Goal: Task Accomplishment & Management: Manage account settings

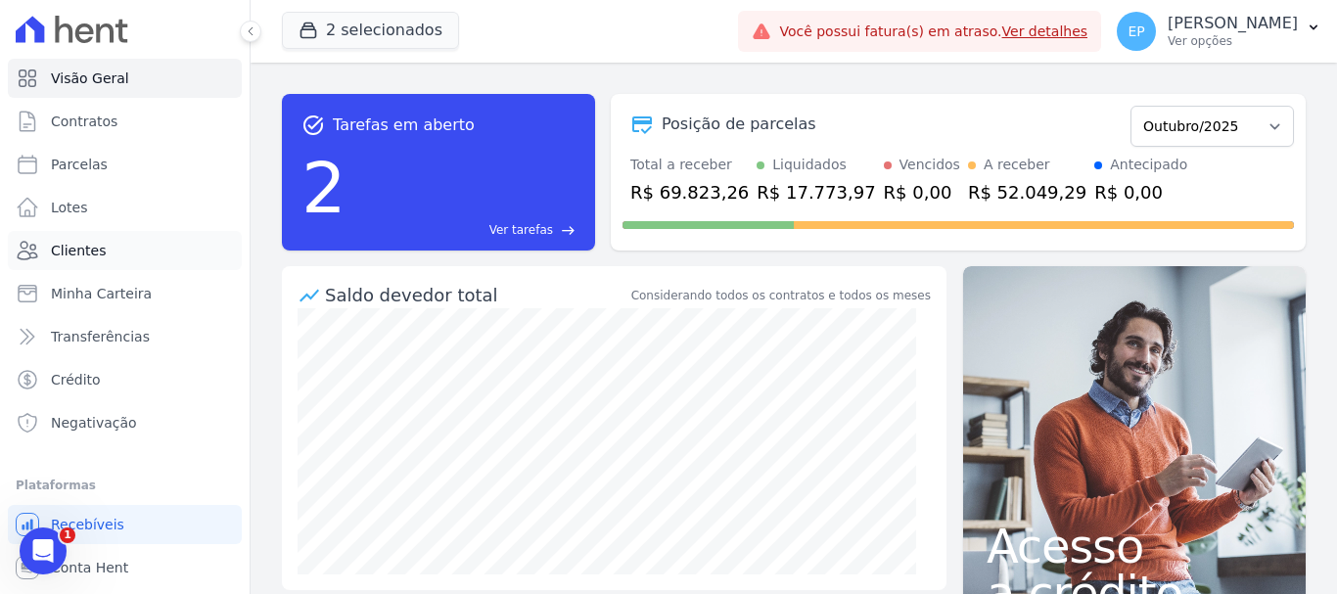
click at [80, 251] on span "Clientes" at bounding box center [78, 251] width 55 height 20
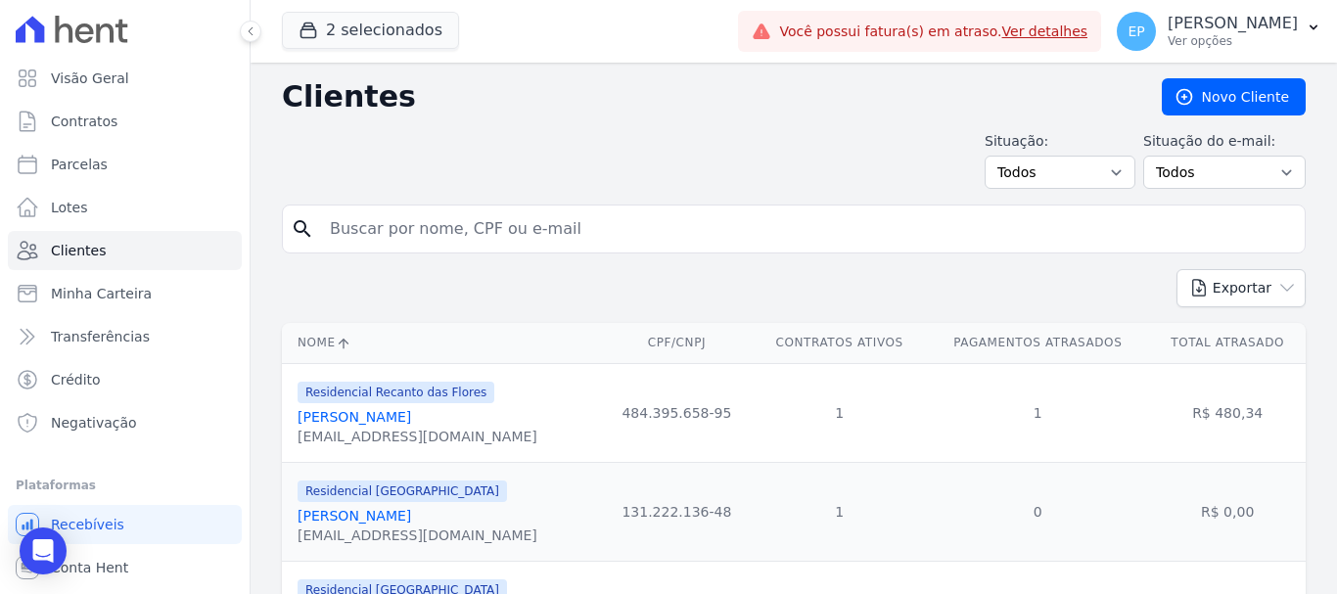
click at [371, 231] on input "search" at bounding box center [807, 228] width 979 height 39
type input "vinici"
click at [398, 518] on link "[PERSON_NAME]" at bounding box center [355, 516] width 114 height 16
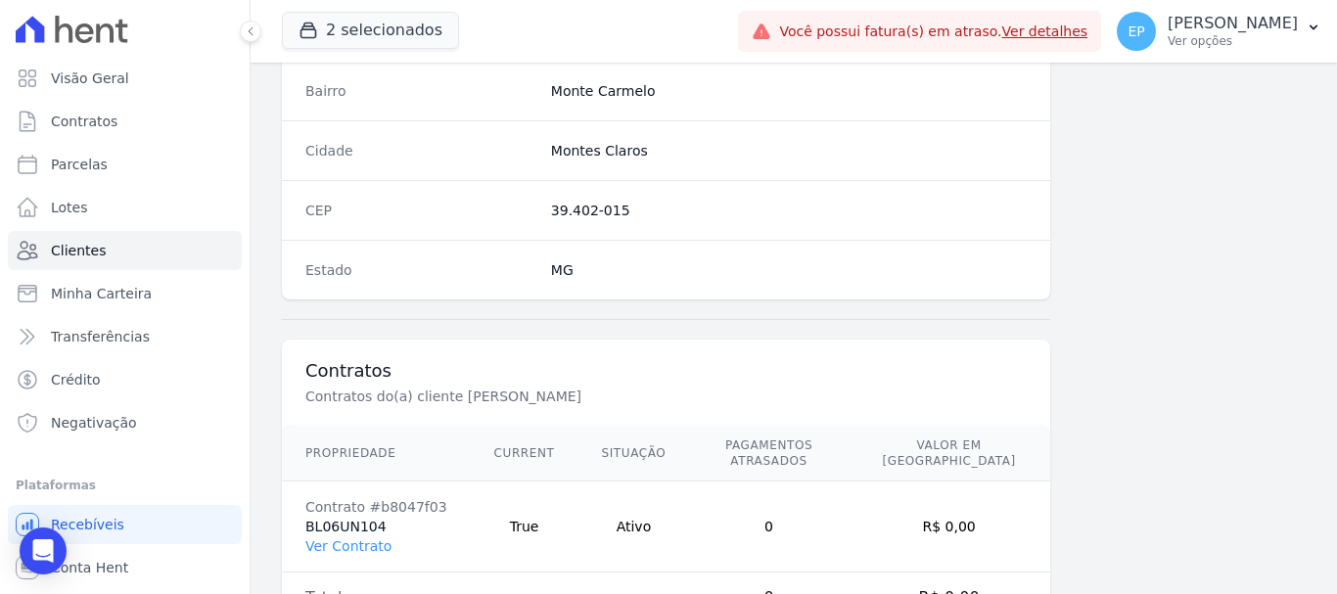
scroll to position [1237, 0]
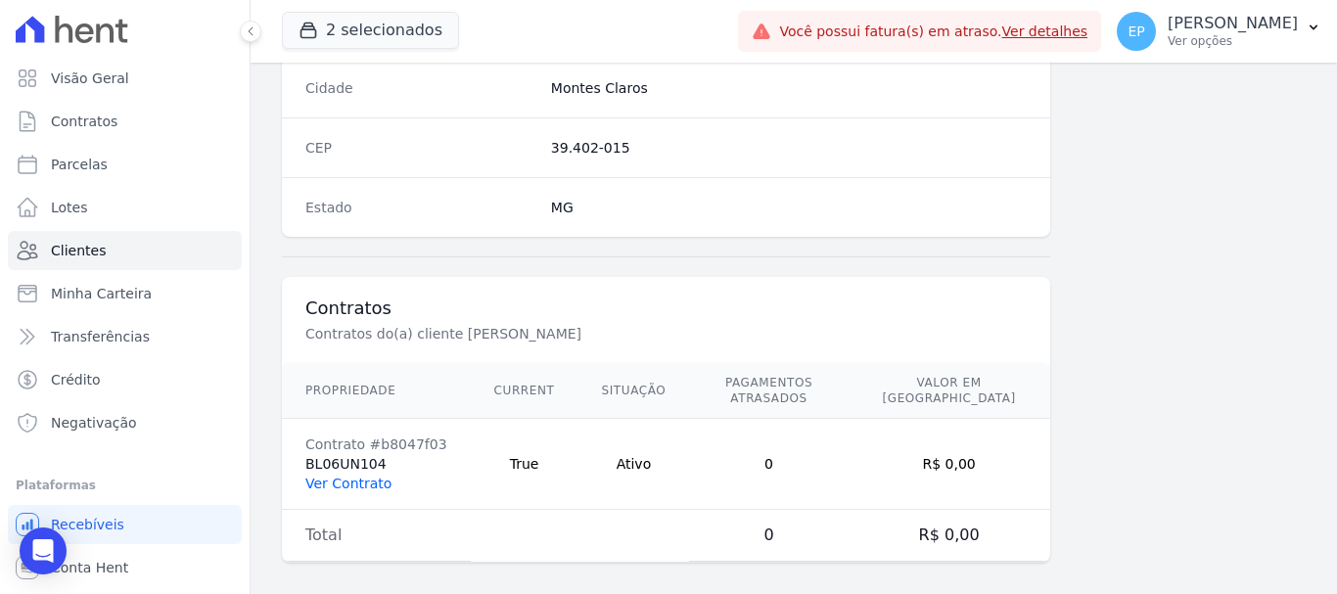
click at [340, 476] on link "Ver Contrato" at bounding box center [348, 484] width 86 height 16
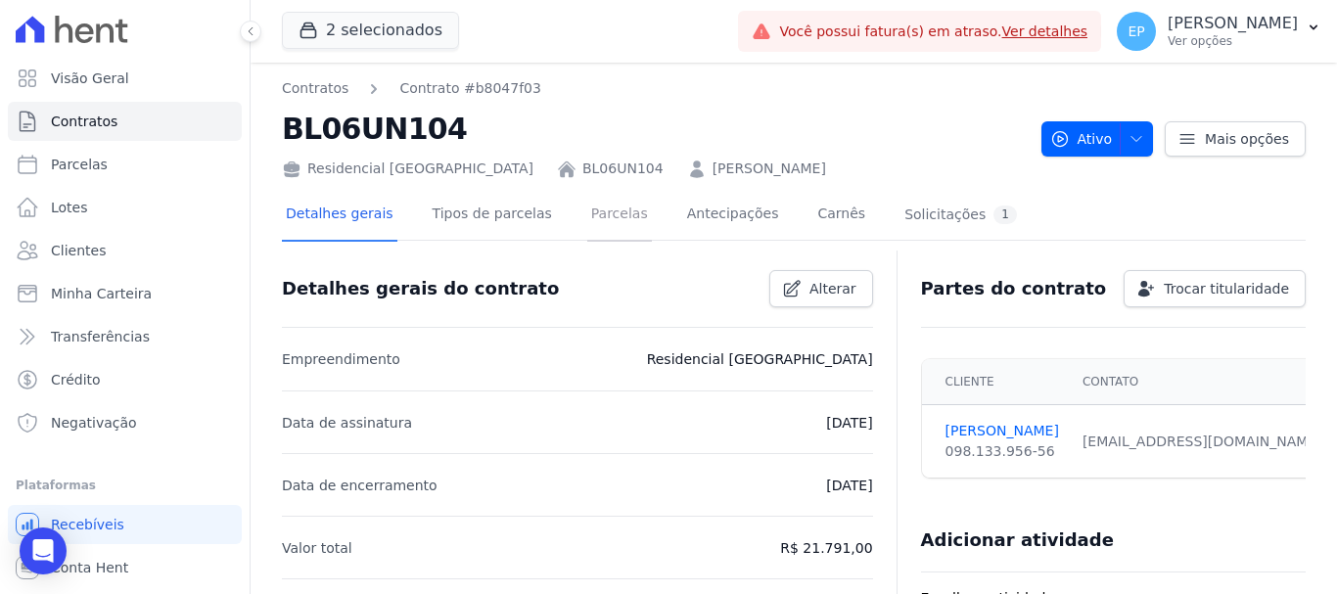
click at [588, 216] on link "Parcelas" at bounding box center [619, 216] width 65 height 52
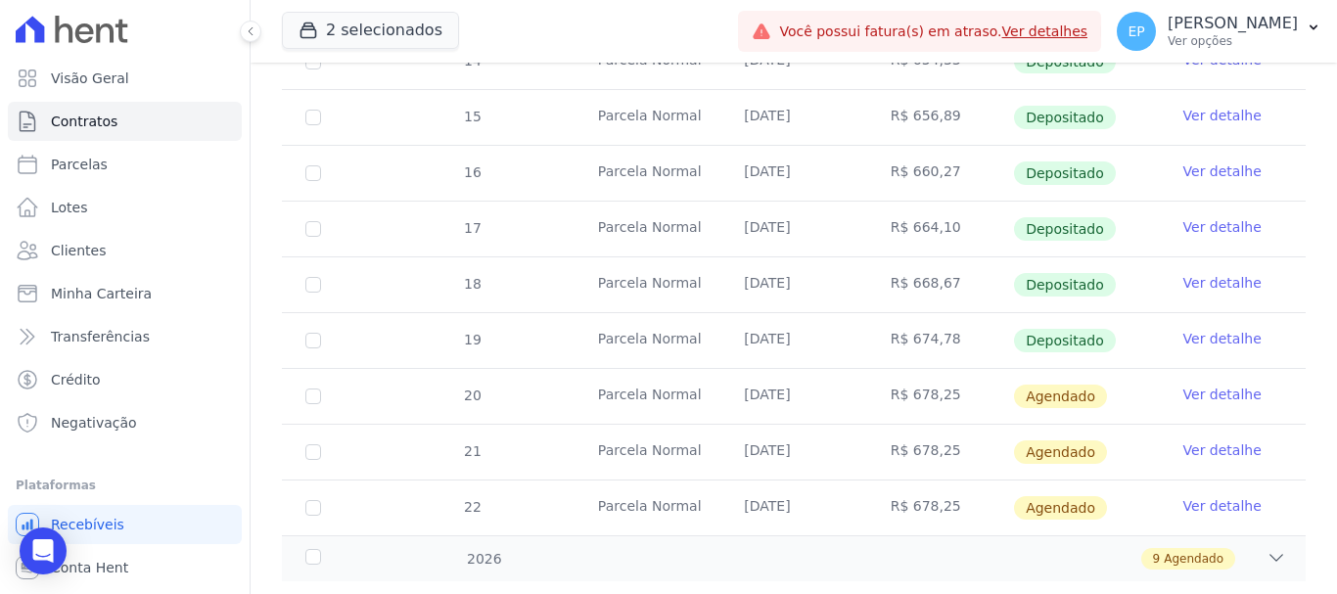
scroll to position [638, 0]
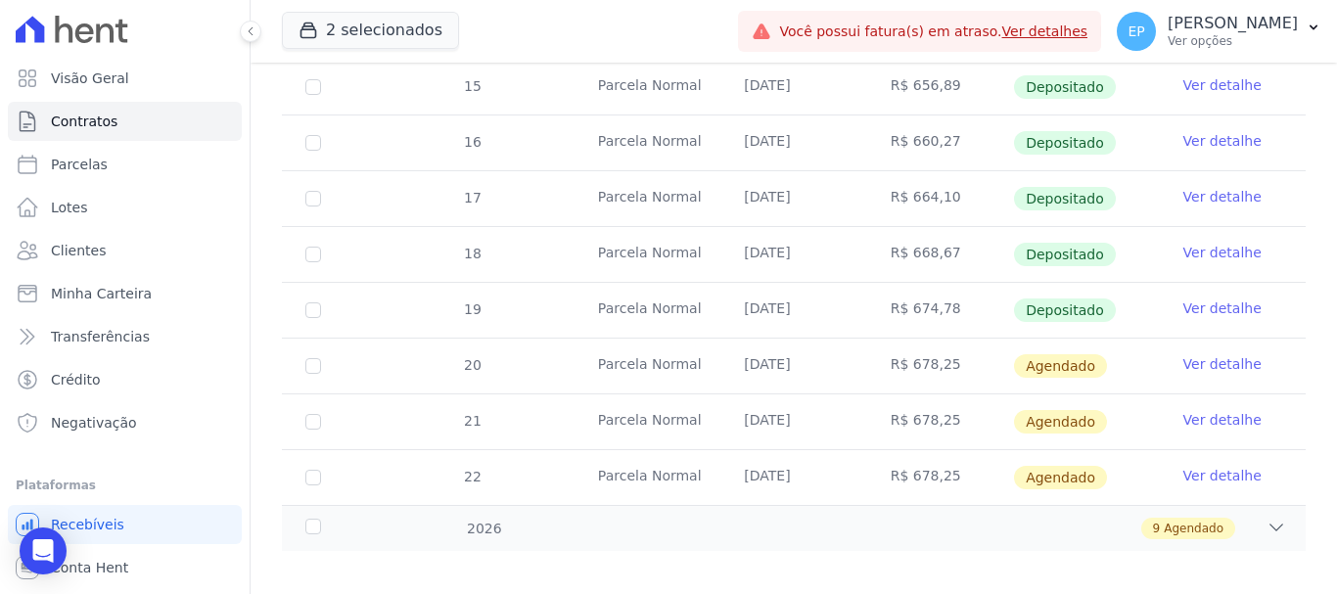
click at [1204, 354] on link "Ver detalhe" at bounding box center [1222, 364] width 78 height 20
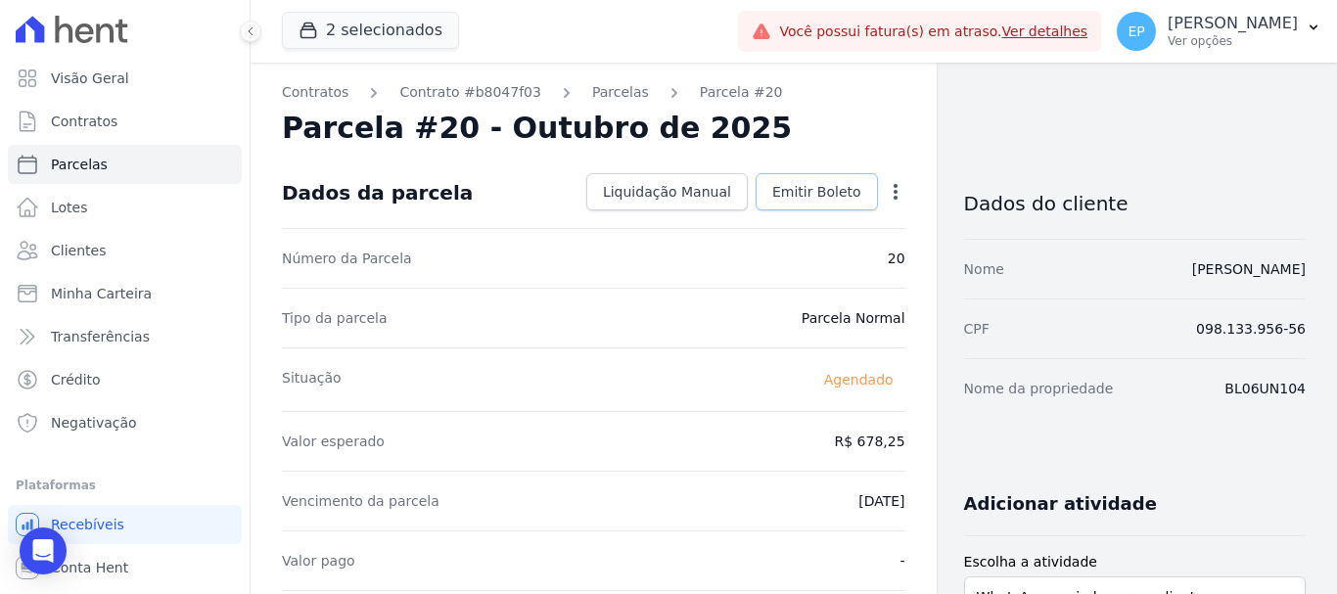
click at [792, 186] on span "Emitir Boleto" at bounding box center [816, 192] width 89 height 20
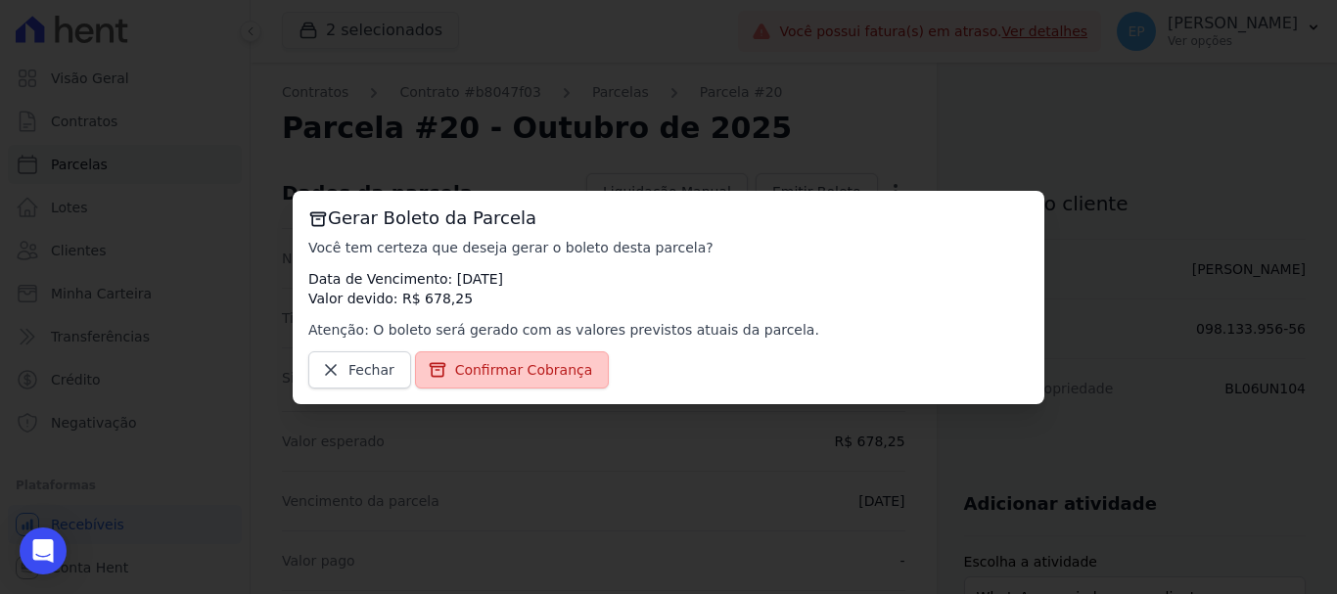
click at [534, 363] on span "Confirmar Cobrança" at bounding box center [524, 370] width 138 height 20
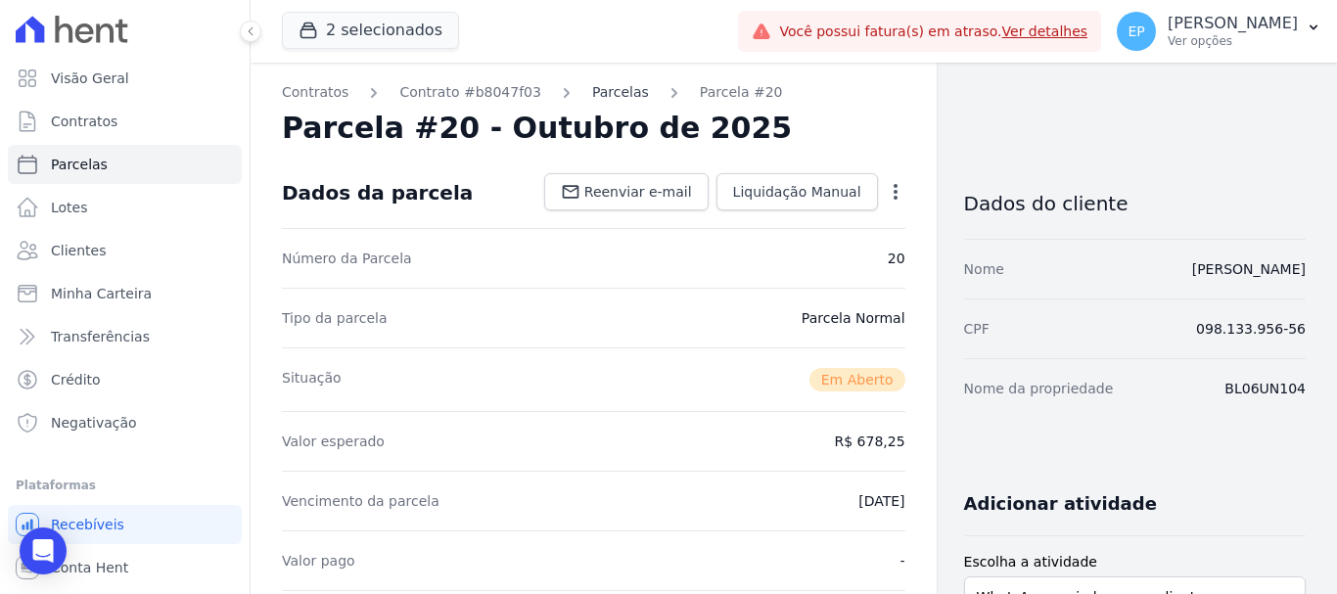
click at [592, 98] on link "Parcelas" at bounding box center [620, 92] width 57 height 21
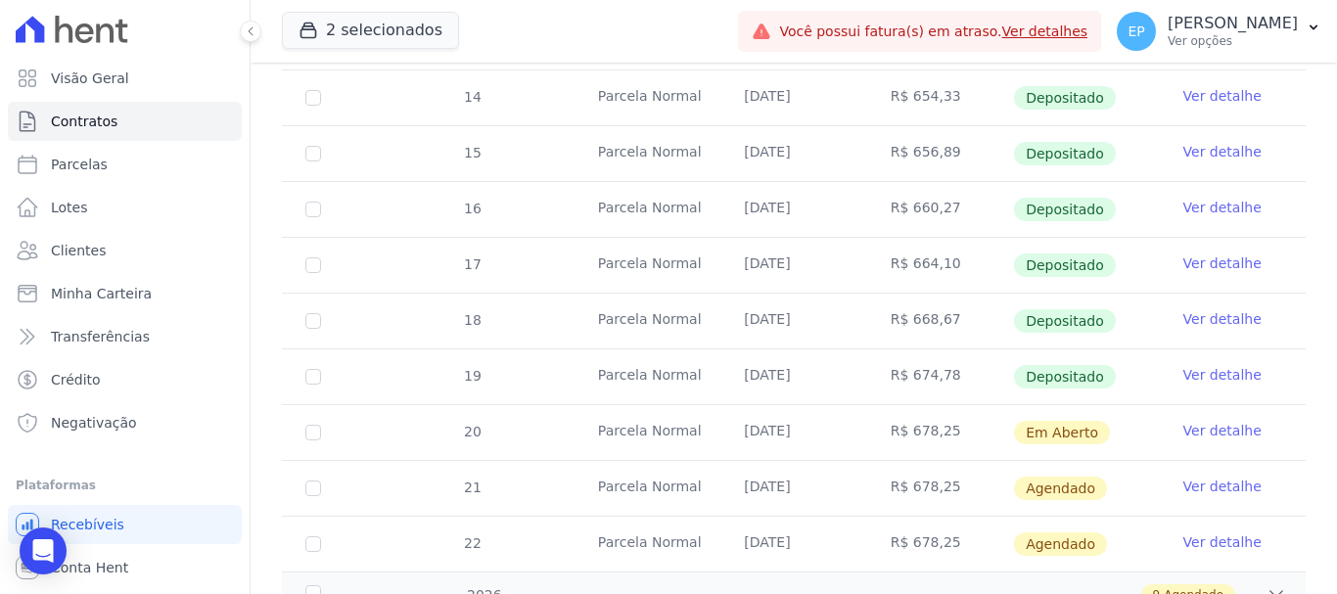
scroll to position [587, 0]
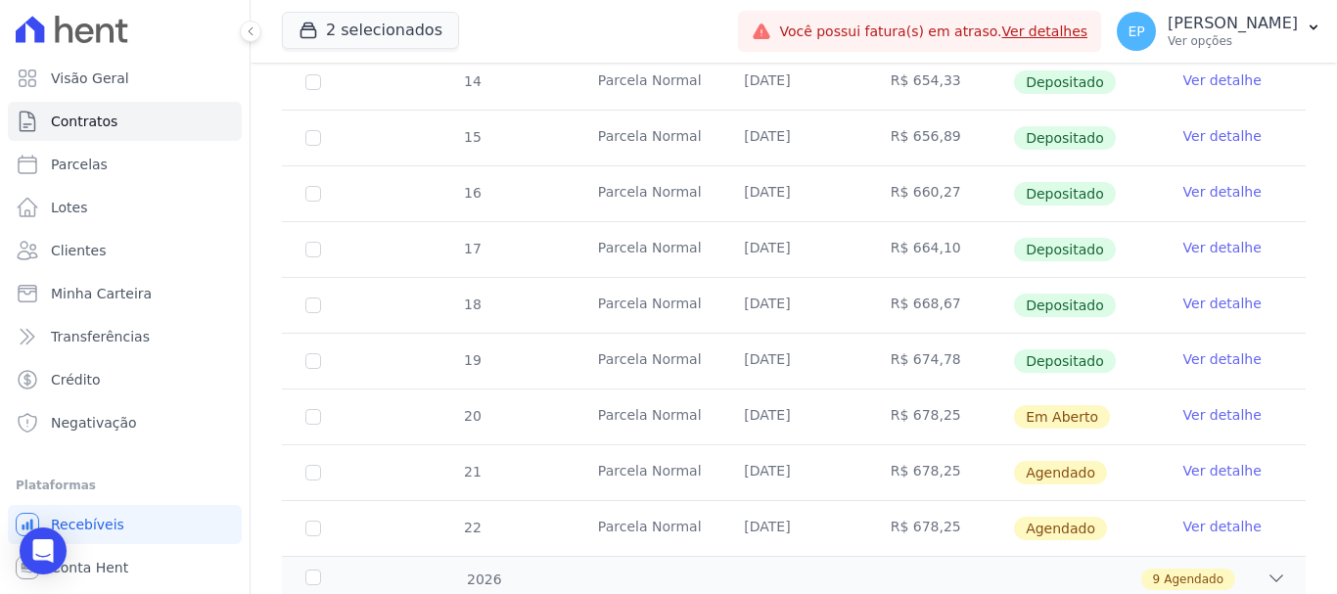
click at [1198, 405] on link "Ver detalhe" at bounding box center [1222, 415] width 78 height 20
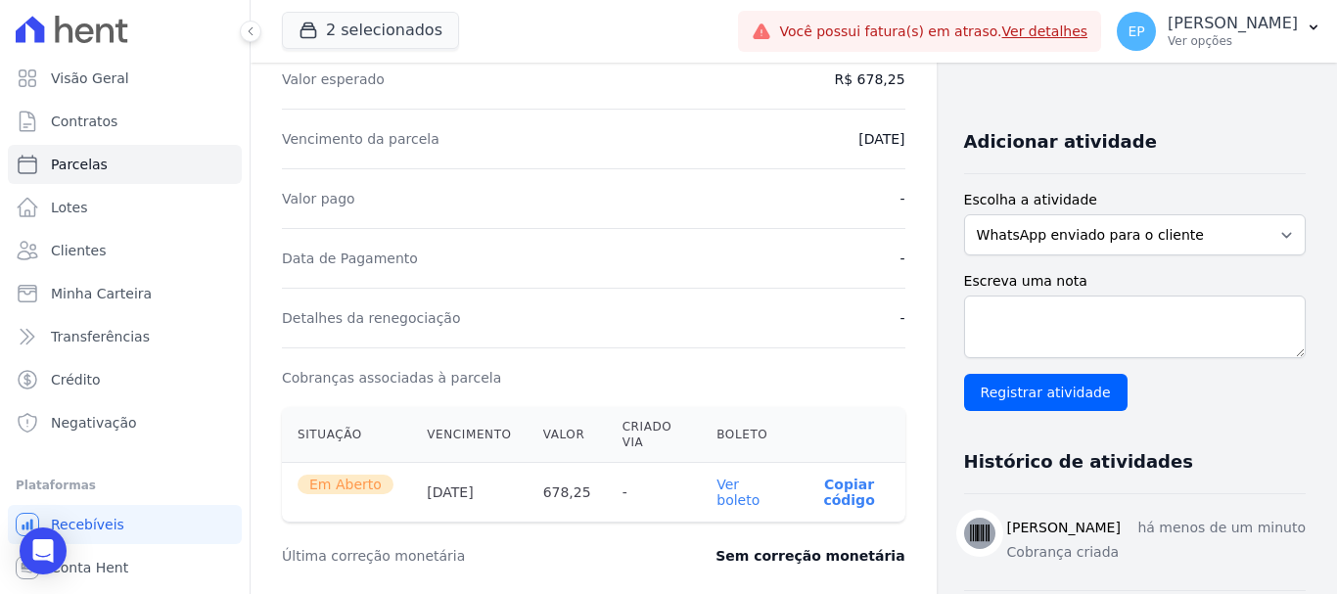
scroll to position [392, 0]
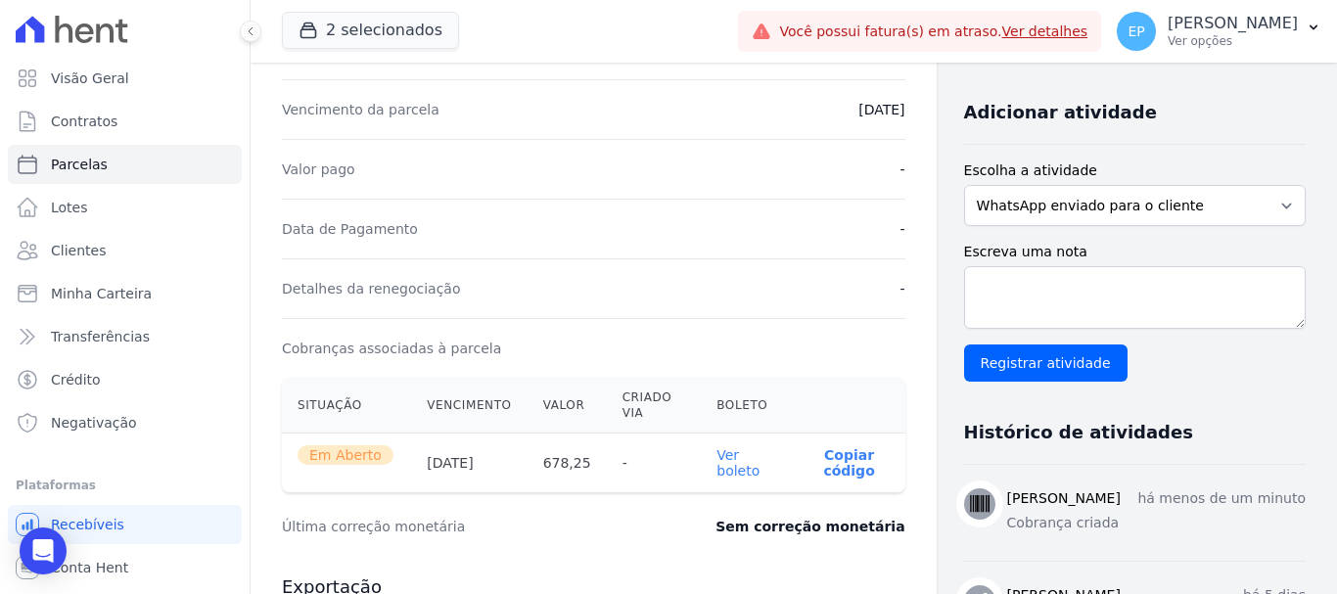
click at [834, 473] on p "Copiar código" at bounding box center [849, 462] width 80 height 31
click at [1250, 43] on p "Ver opções" at bounding box center [1233, 41] width 130 height 16
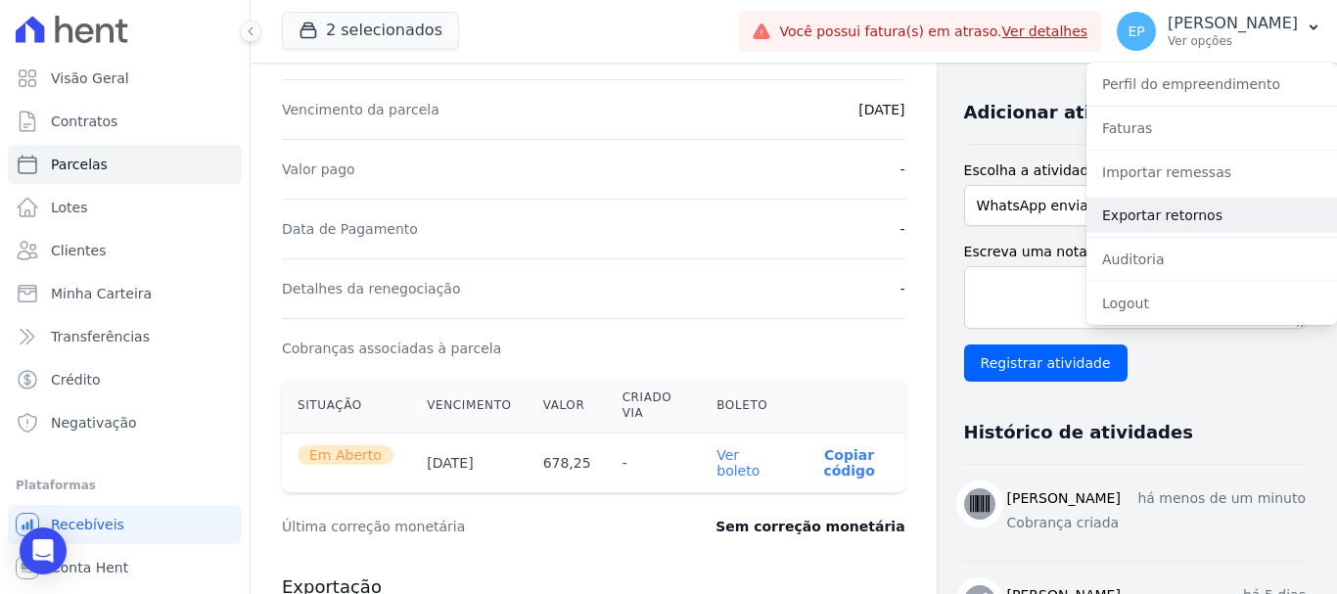
click at [1124, 214] on link "Exportar retornos" at bounding box center [1211, 215] width 251 height 35
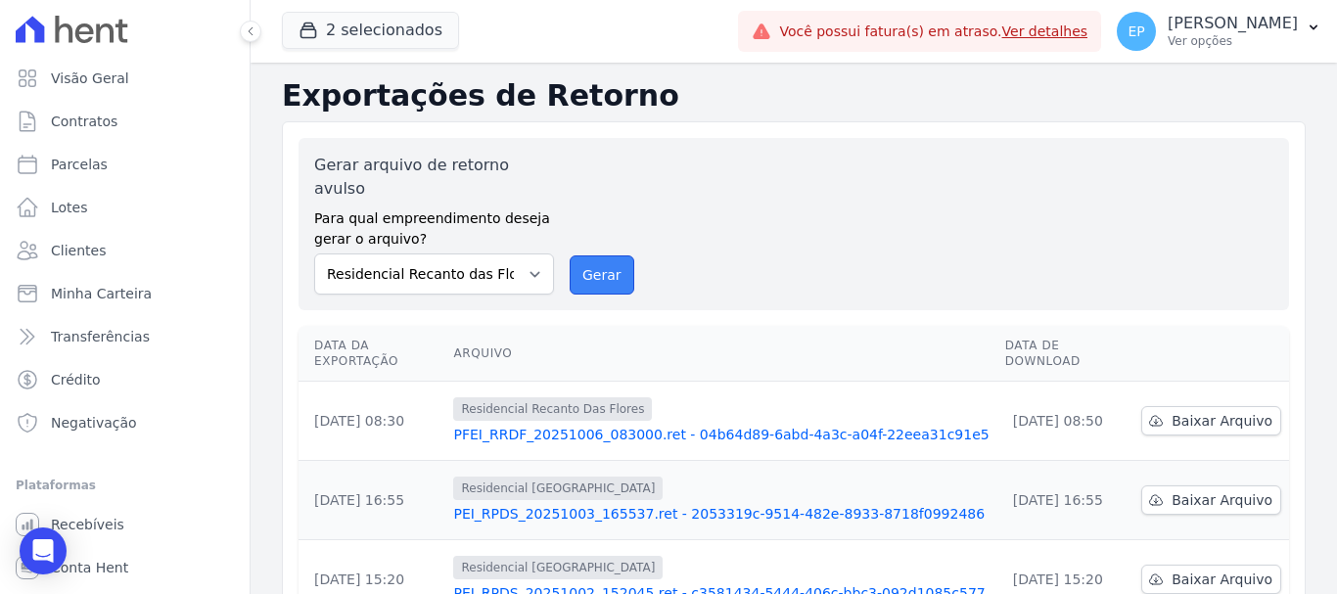
click at [603, 255] on button "Gerar" at bounding box center [602, 274] width 65 height 39
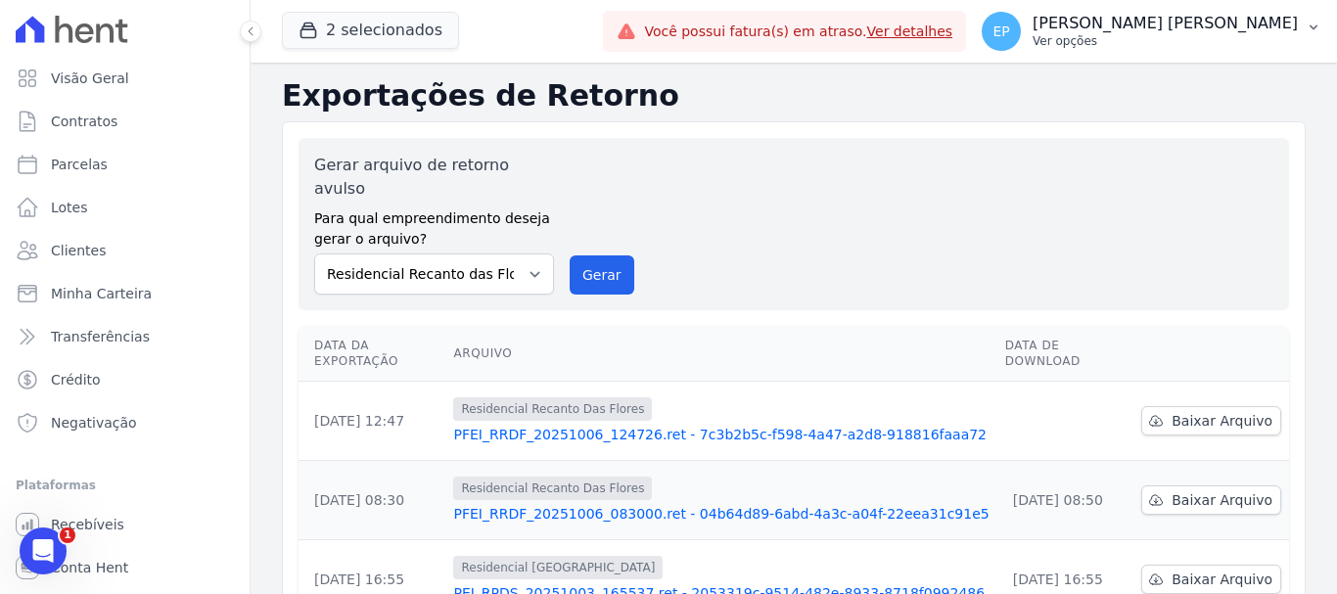
click at [1249, 51] on button "EP [PERSON_NAME] Ver opções" at bounding box center [1151, 31] width 371 height 55
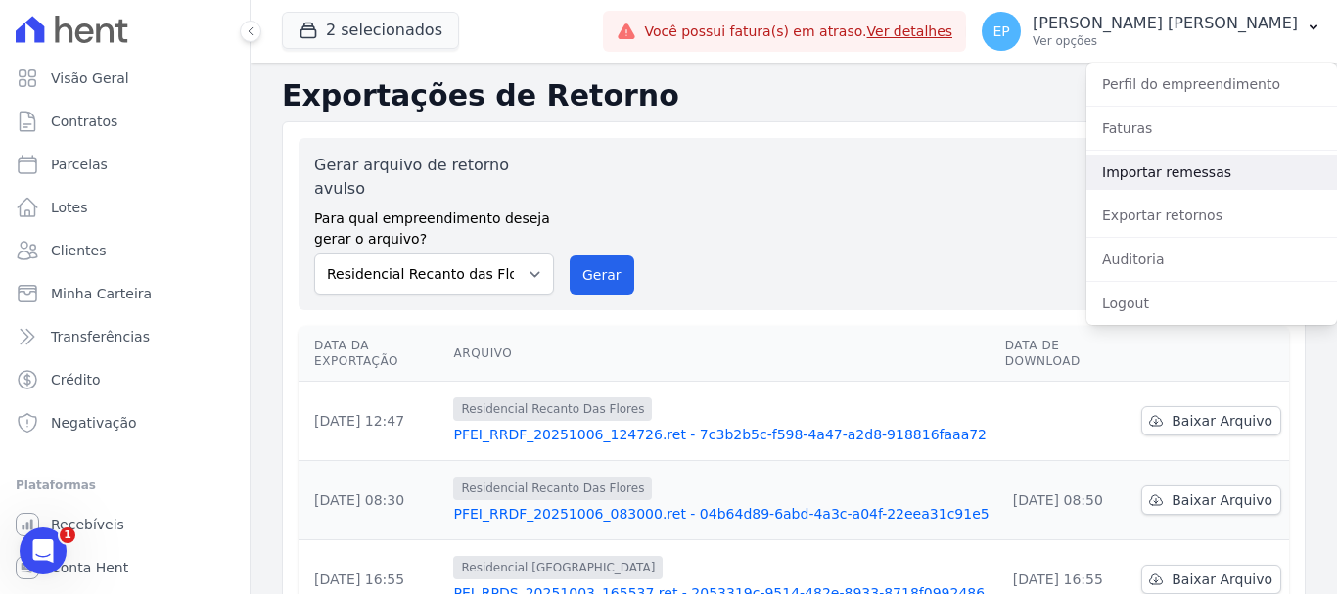
click at [1129, 172] on link "Importar remessas" at bounding box center [1211, 172] width 251 height 35
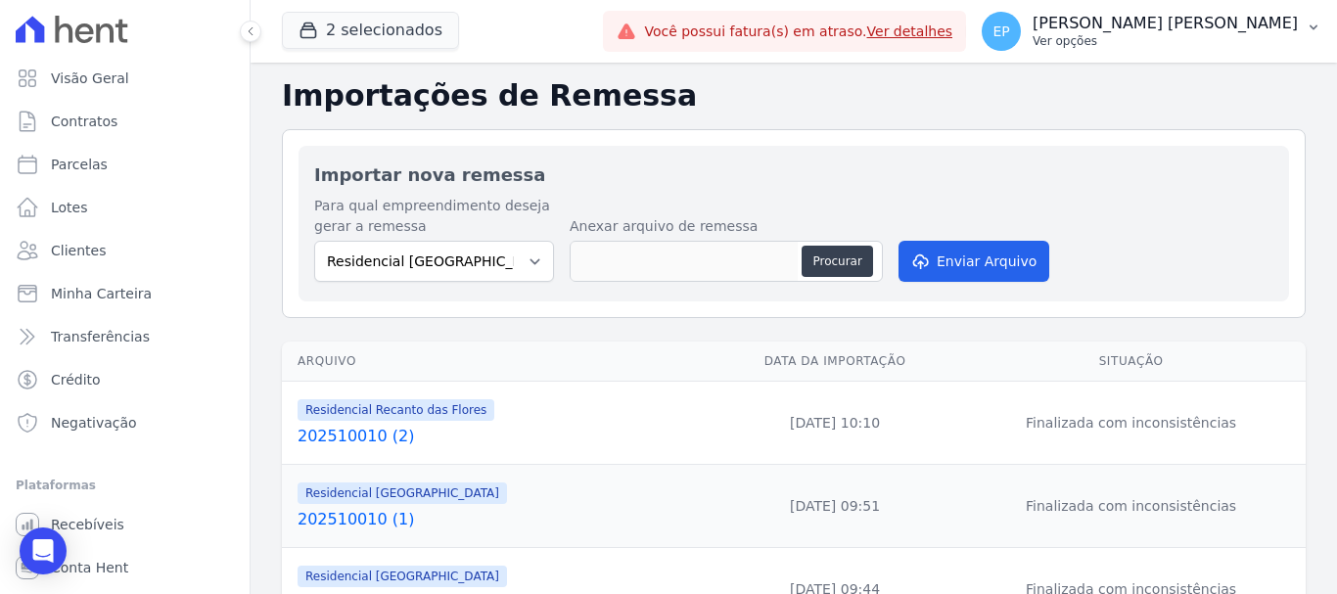
click at [1247, 32] on p "[PERSON_NAME]" at bounding box center [1165, 24] width 265 height 20
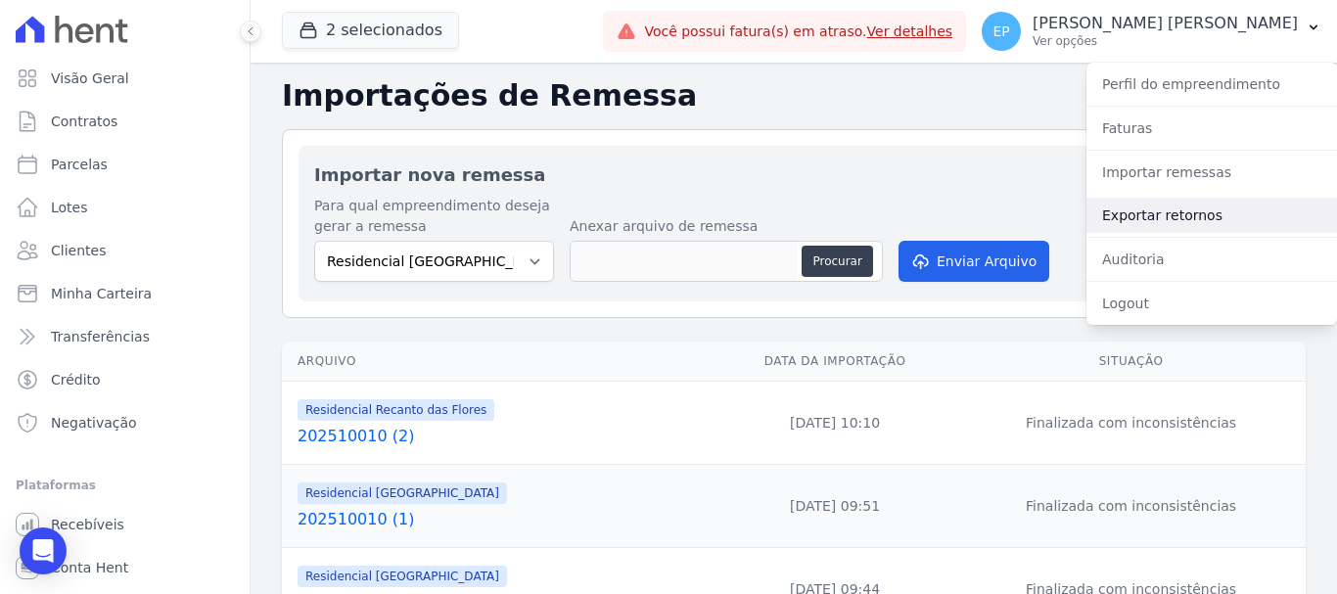
click at [1125, 216] on link "Exportar retornos" at bounding box center [1211, 215] width 251 height 35
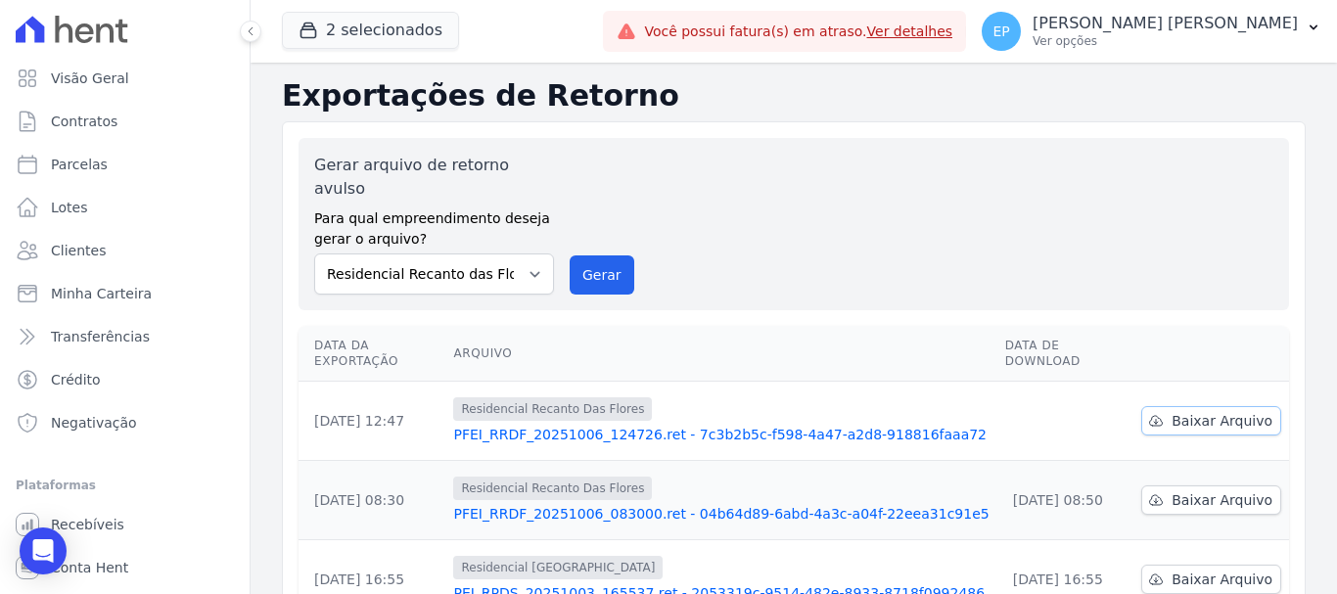
click at [1199, 411] on span "Baixar Arquivo" at bounding box center [1222, 421] width 101 height 20
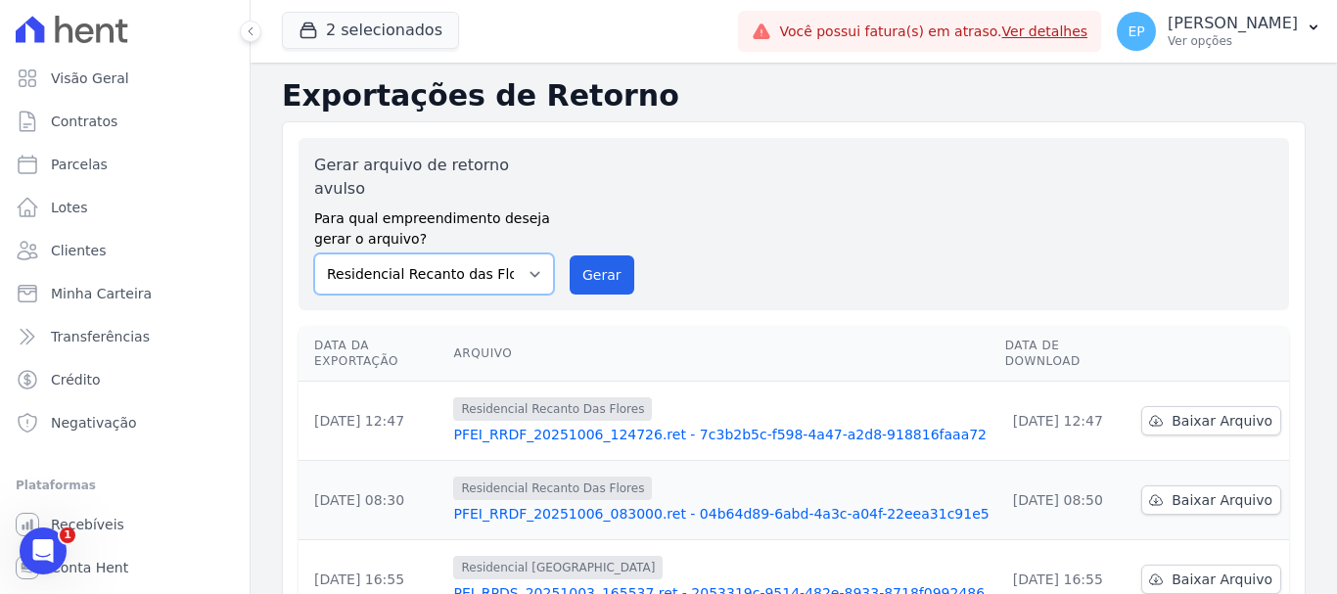
click at [473, 253] on select "Residencial Piazza Di Siena Residencial Recanto das Flores" at bounding box center [434, 273] width 240 height 41
select select "676d65bc-c0c9-47de-aba1-80f9b00b3362"
click at [314, 253] on select "Residencial Piazza Di Siena Residencial Recanto das Flores" at bounding box center [434, 273] width 240 height 41
click at [585, 255] on button "Gerar" at bounding box center [602, 274] width 65 height 39
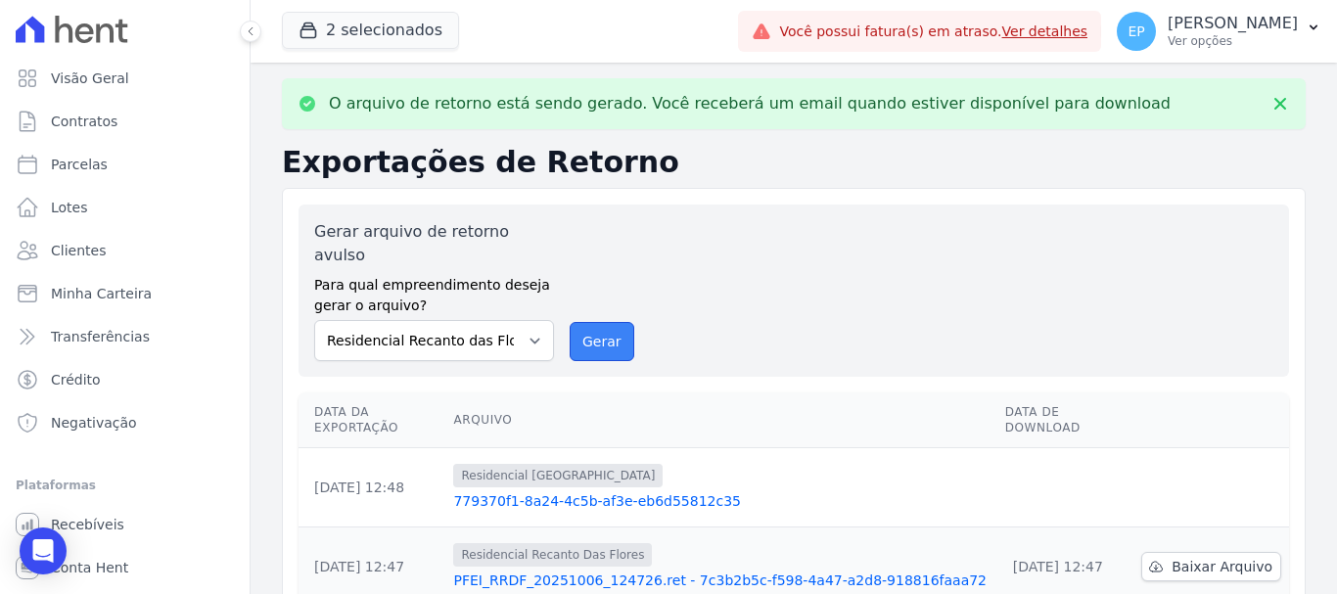
click at [587, 322] on button "Gerar" at bounding box center [602, 341] width 65 height 39
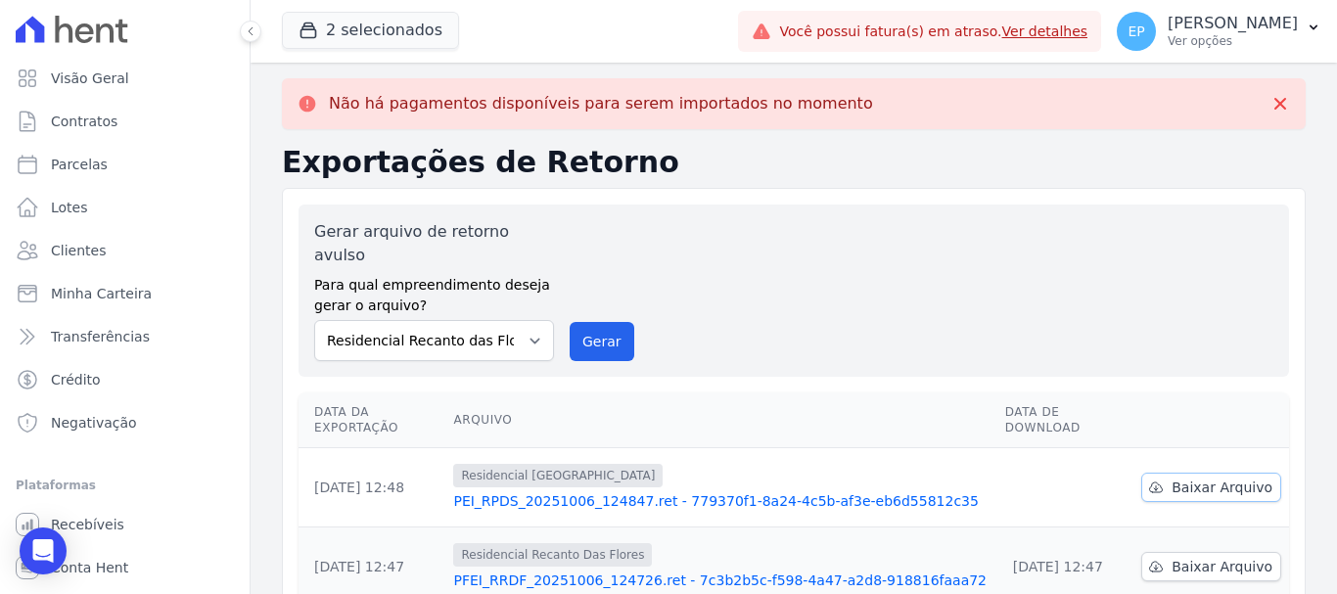
click at [1216, 478] on span "Baixar Arquivo" at bounding box center [1222, 488] width 101 height 20
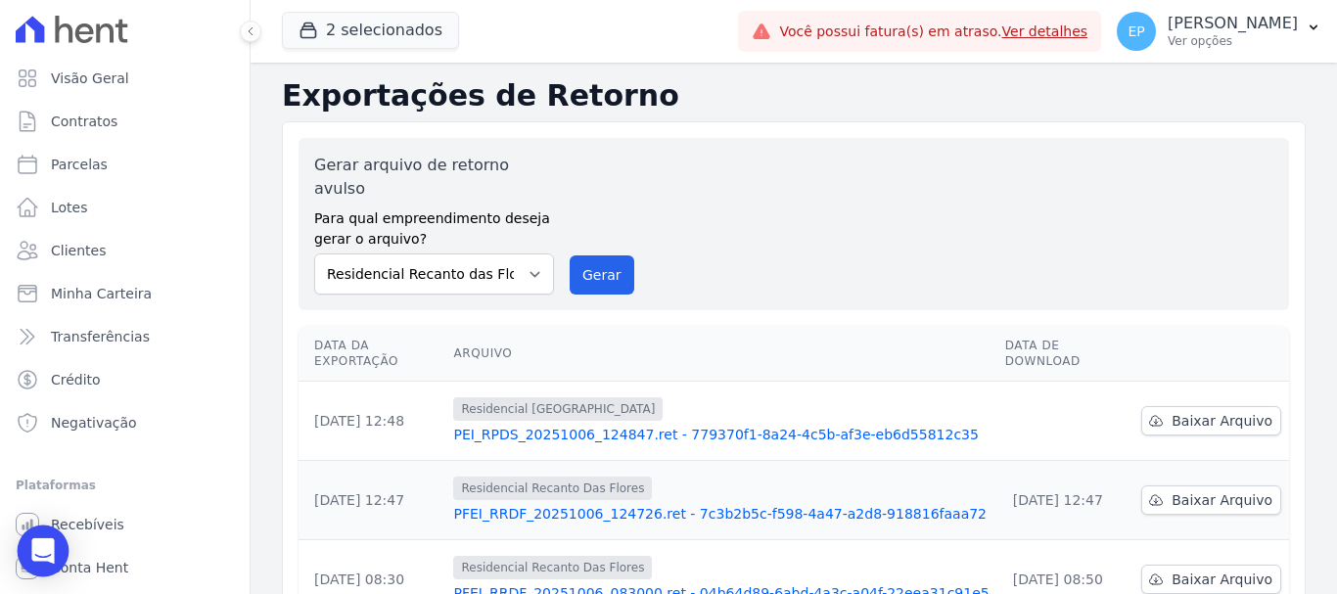
click at [48, 544] on icon "Open Intercom Messenger" at bounding box center [42, 550] width 23 height 25
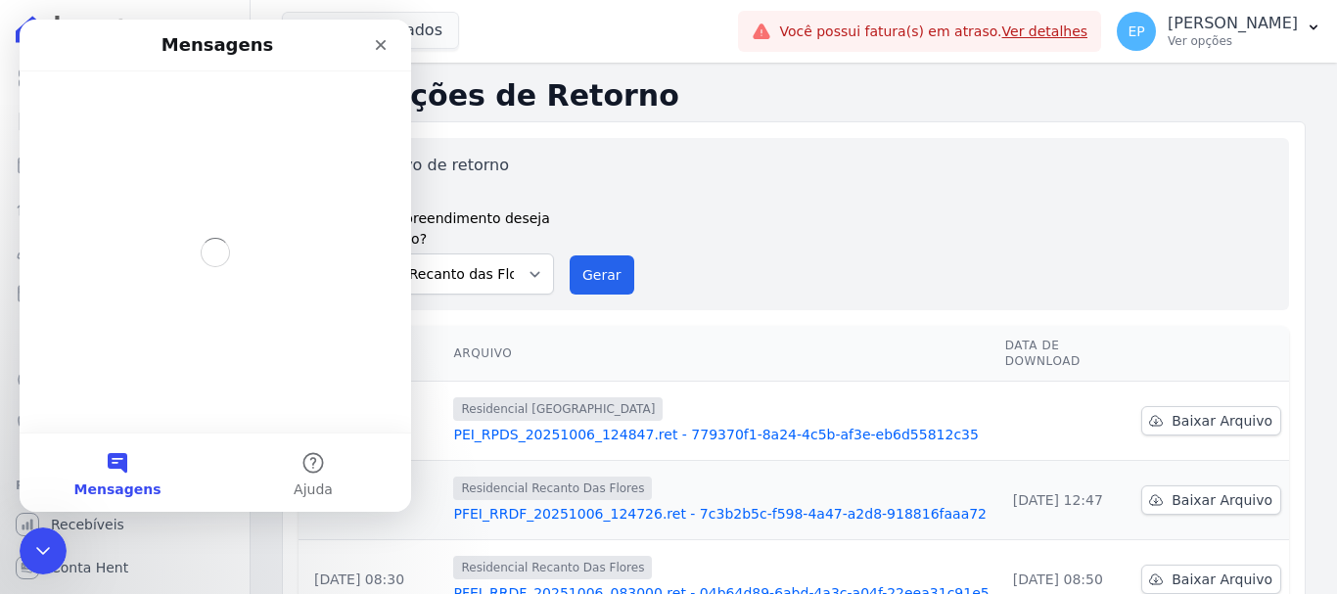
click at [117, 463] on button "Mensagens" at bounding box center [118, 473] width 196 height 78
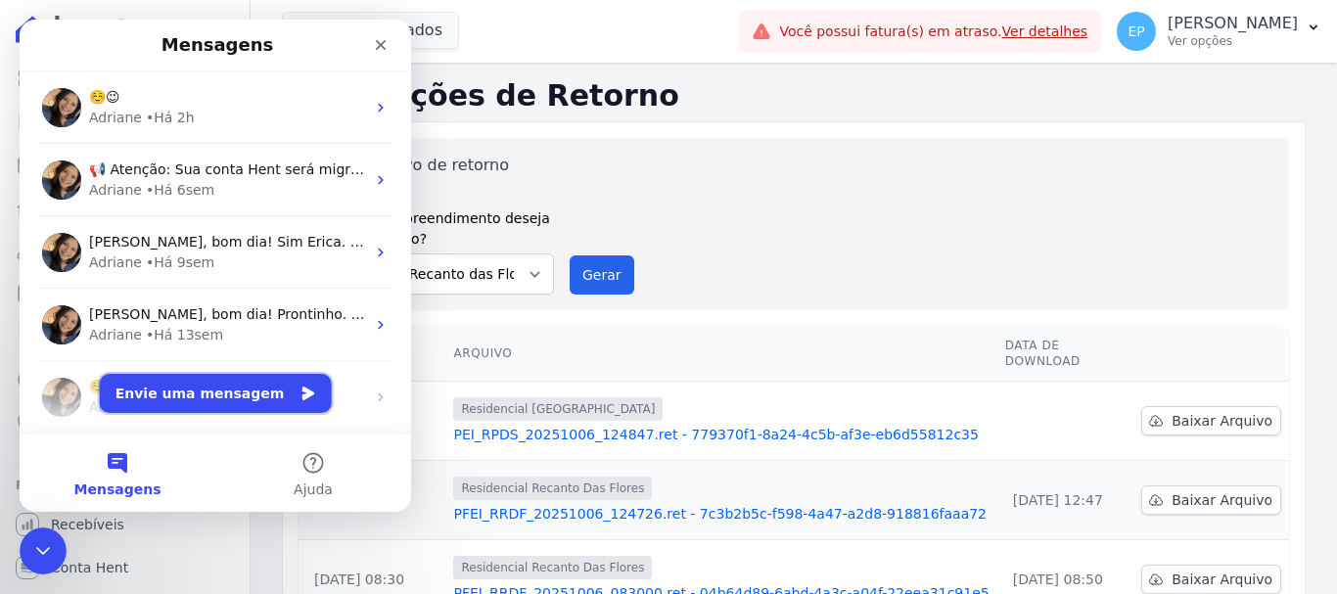
click at [181, 402] on button "Envie uma mensagem" at bounding box center [216, 393] width 232 height 39
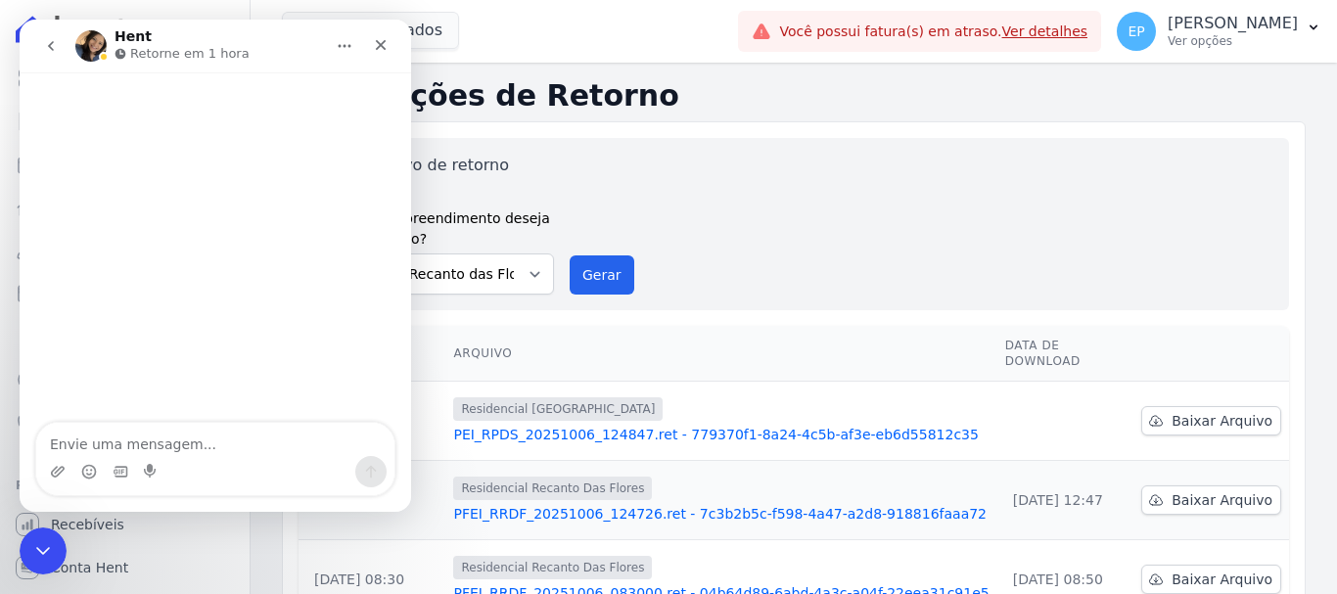
click at [174, 441] on textarea "Envie uma mensagem..." at bounding box center [215, 439] width 358 height 33
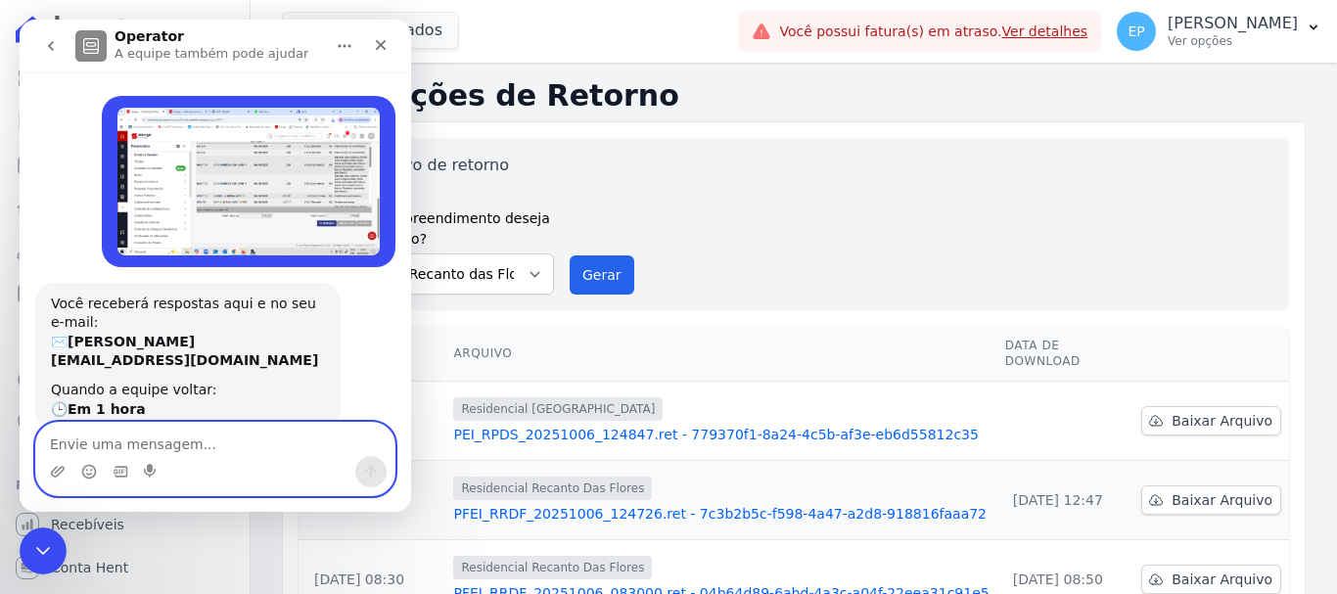
scroll to position [30, 0]
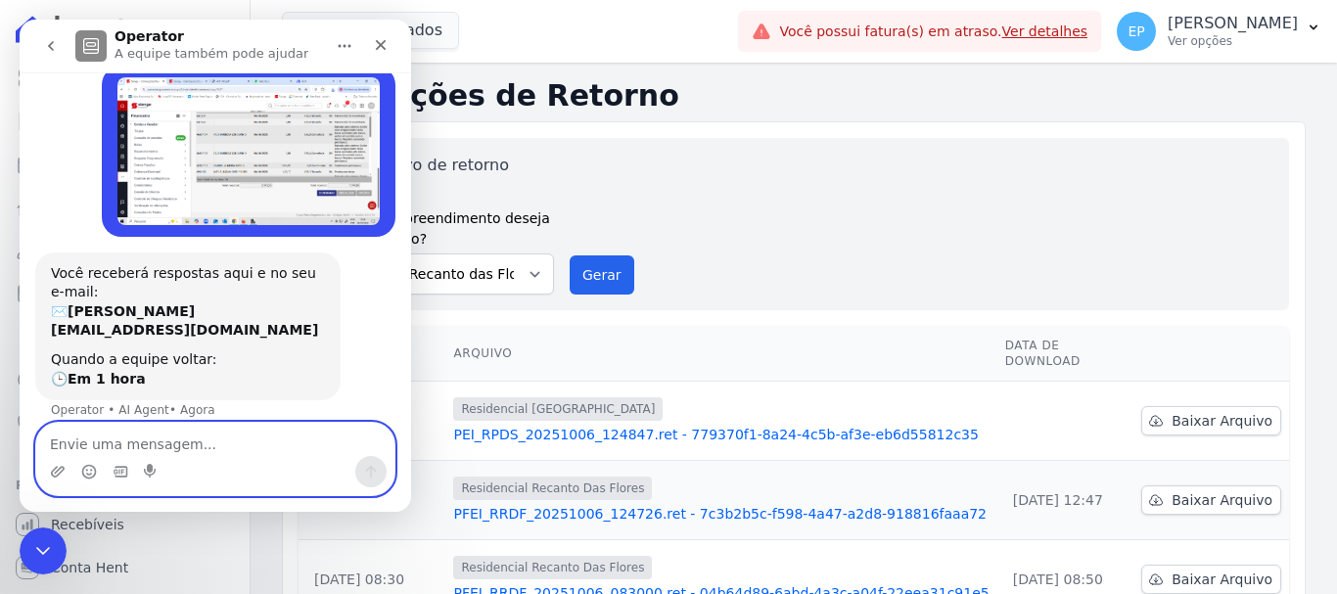
click at [231, 443] on textarea "Envie uma mensagem..." at bounding box center [215, 439] width 358 height 33
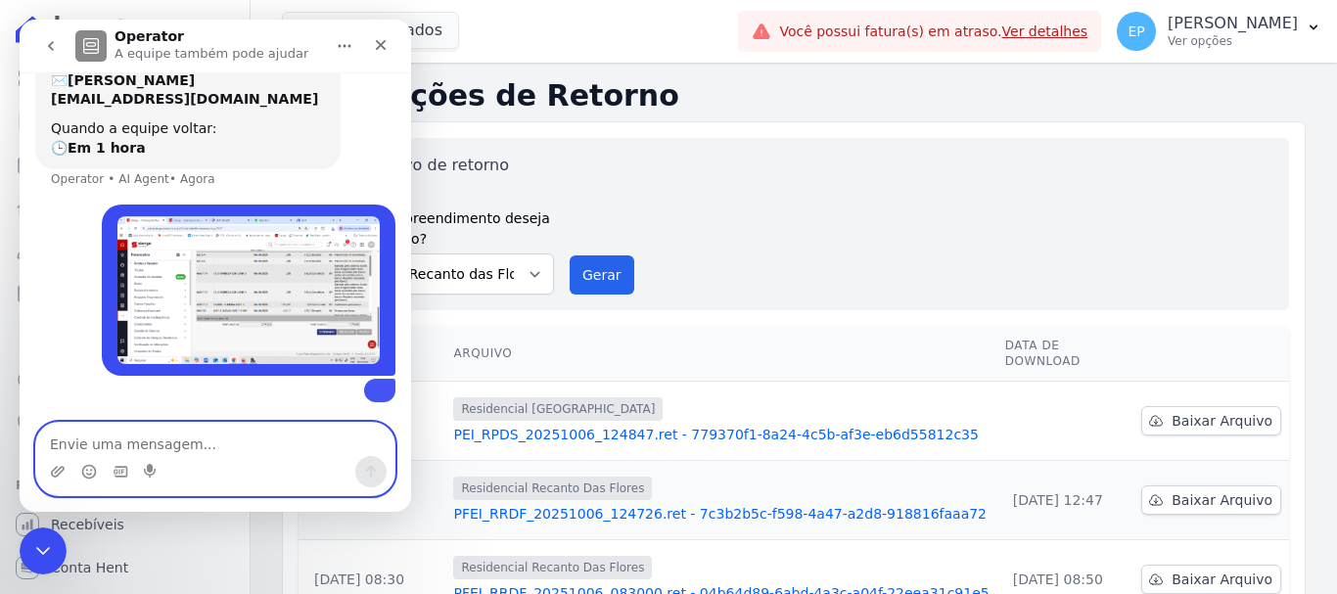
scroll to position [390, 0]
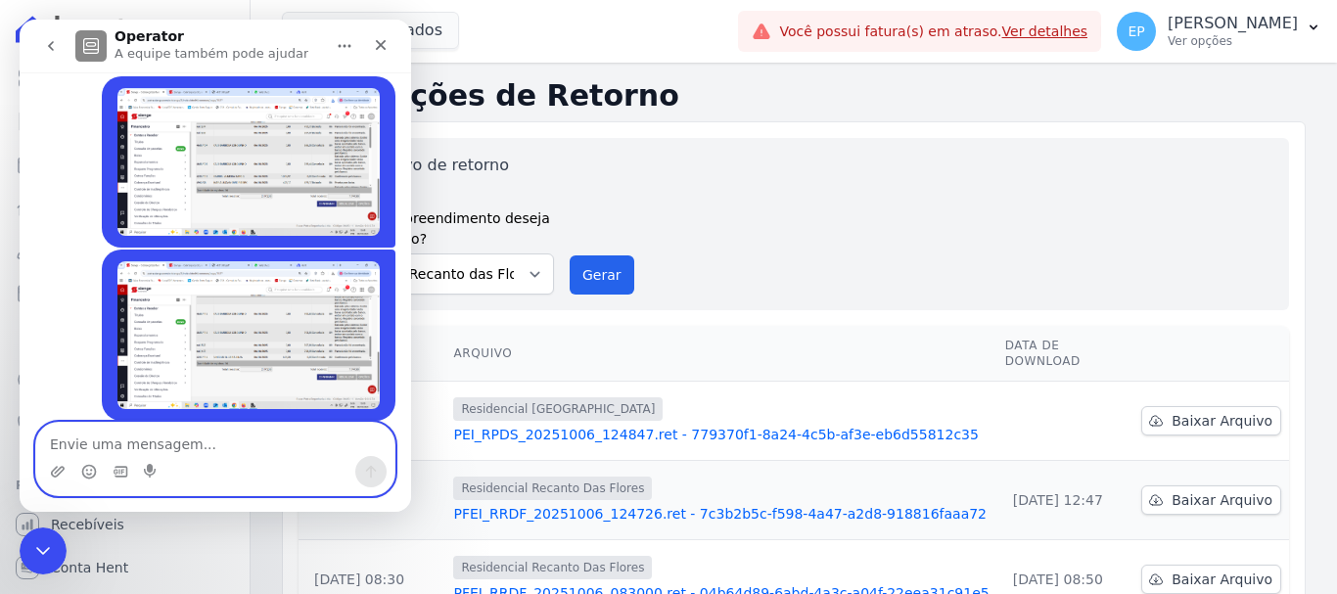
click at [294, 444] on textarea "Envie uma mensagem..." at bounding box center [215, 439] width 358 height 33
type textarea "O"
type textarea "Puxei o retorno, olha as informações"
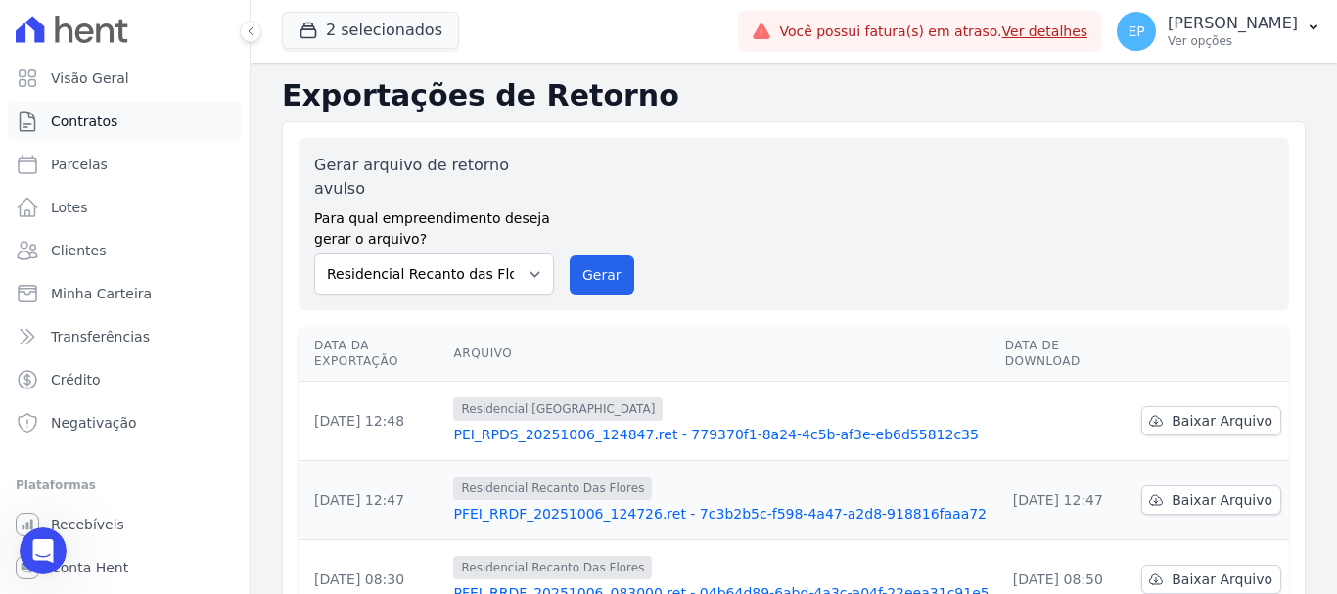
scroll to position [435, 0]
click at [81, 247] on span "Clientes" at bounding box center [78, 251] width 55 height 20
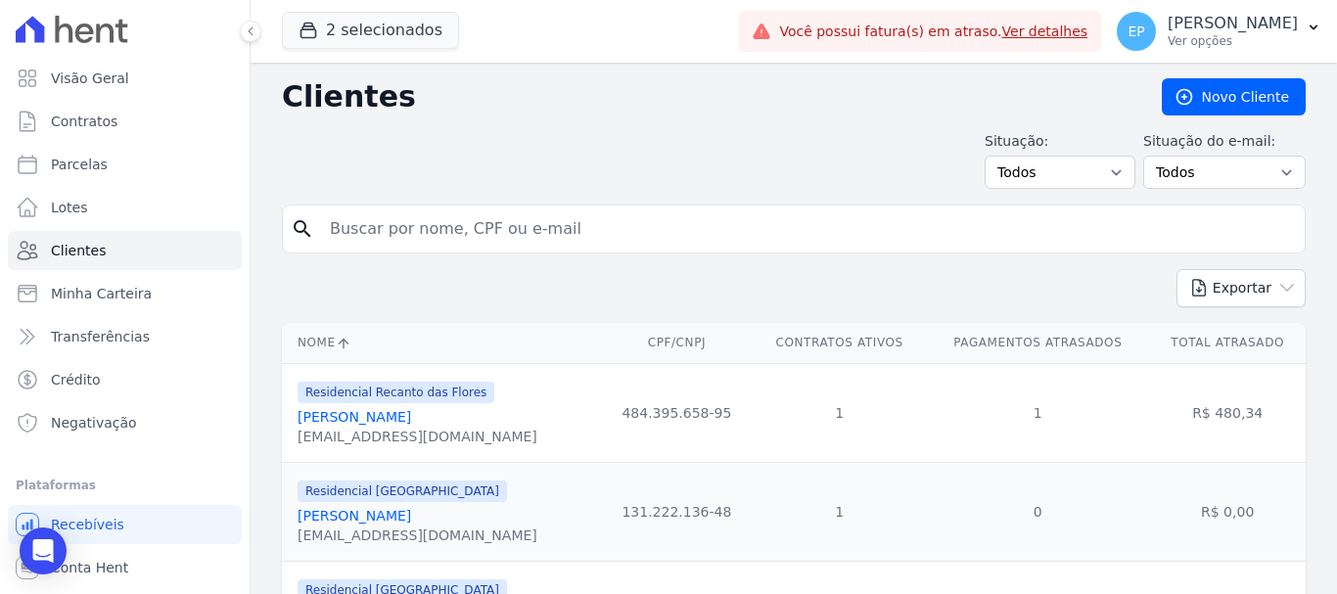
click at [389, 218] on input "search" at bounding box center [807, 228] width 979 height 39
type input "karina"
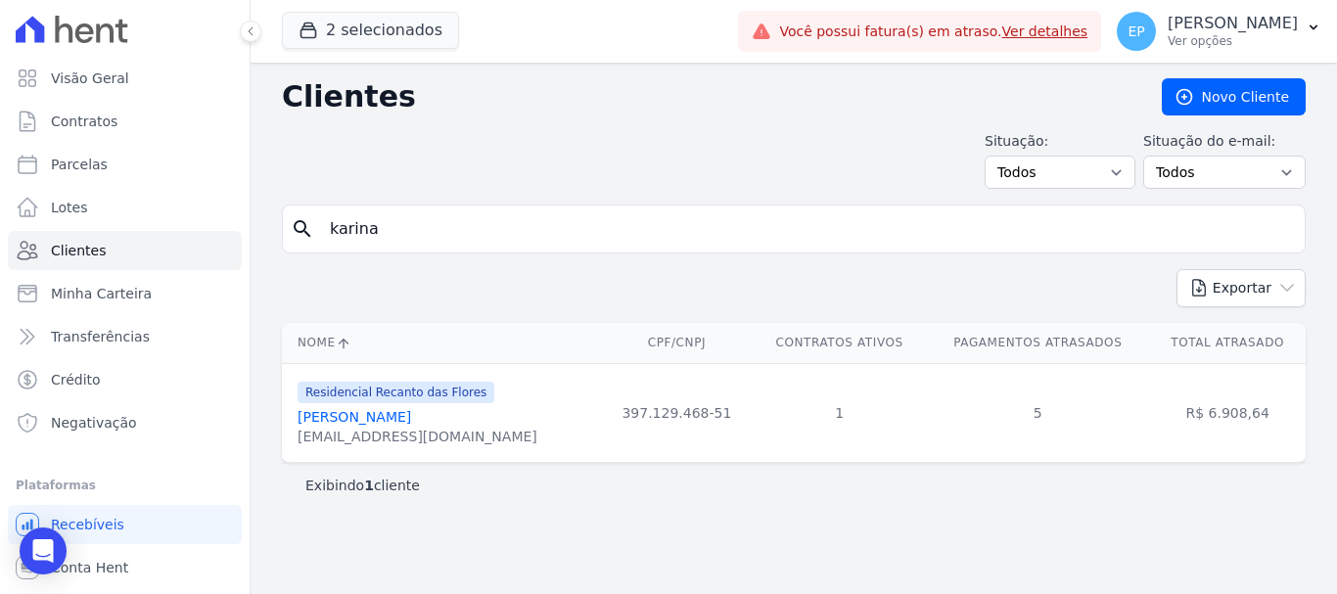
click at [349, 421] on link "Karina Souza Costa" at bounding box center [355, 417] width 114 height 16
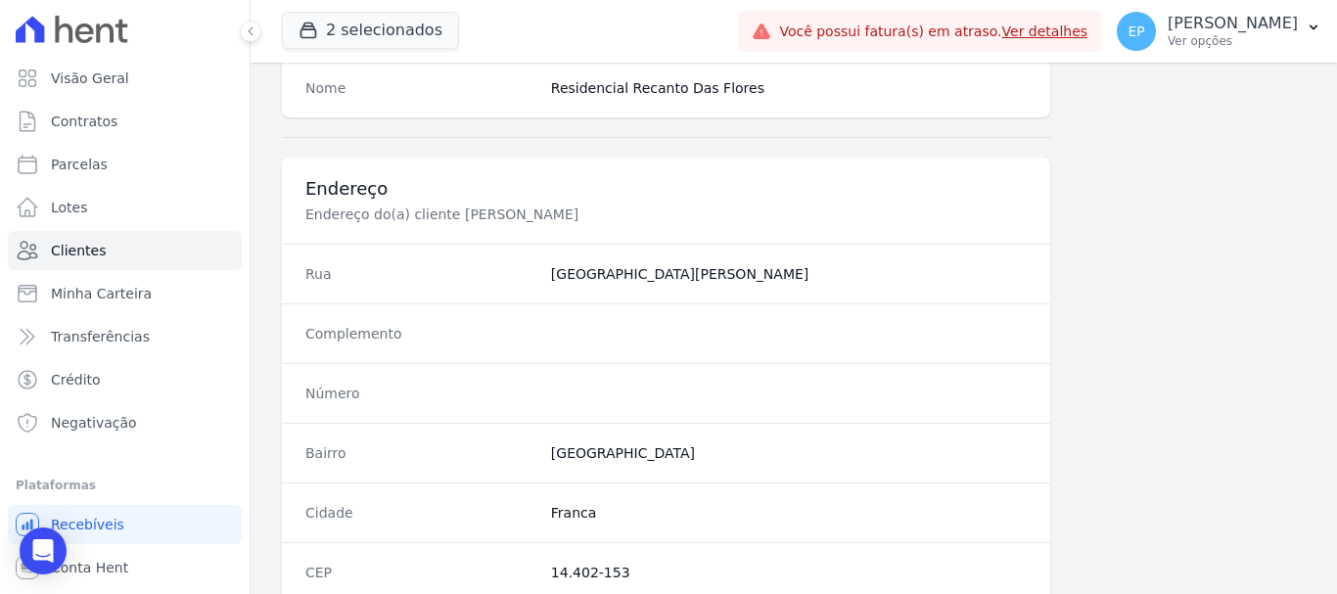
scroll to position [1175, 0]
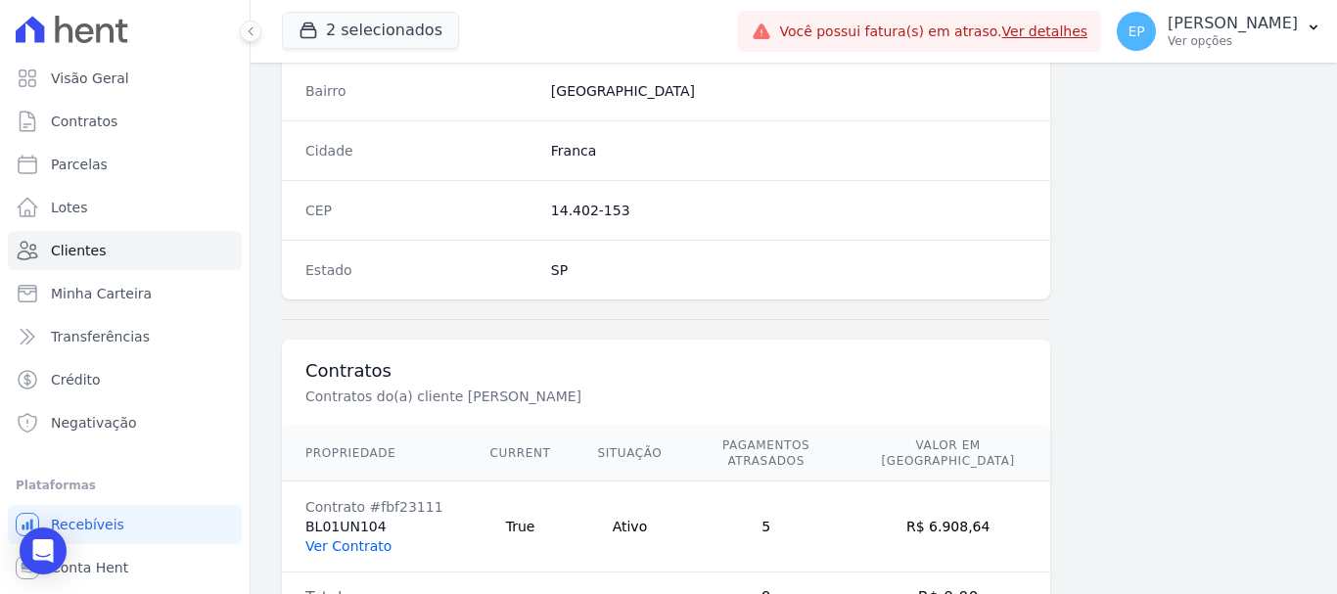
click at [341, 538] on link "Ver Contrato" at bounding box center [348, 546] width 86 height 16
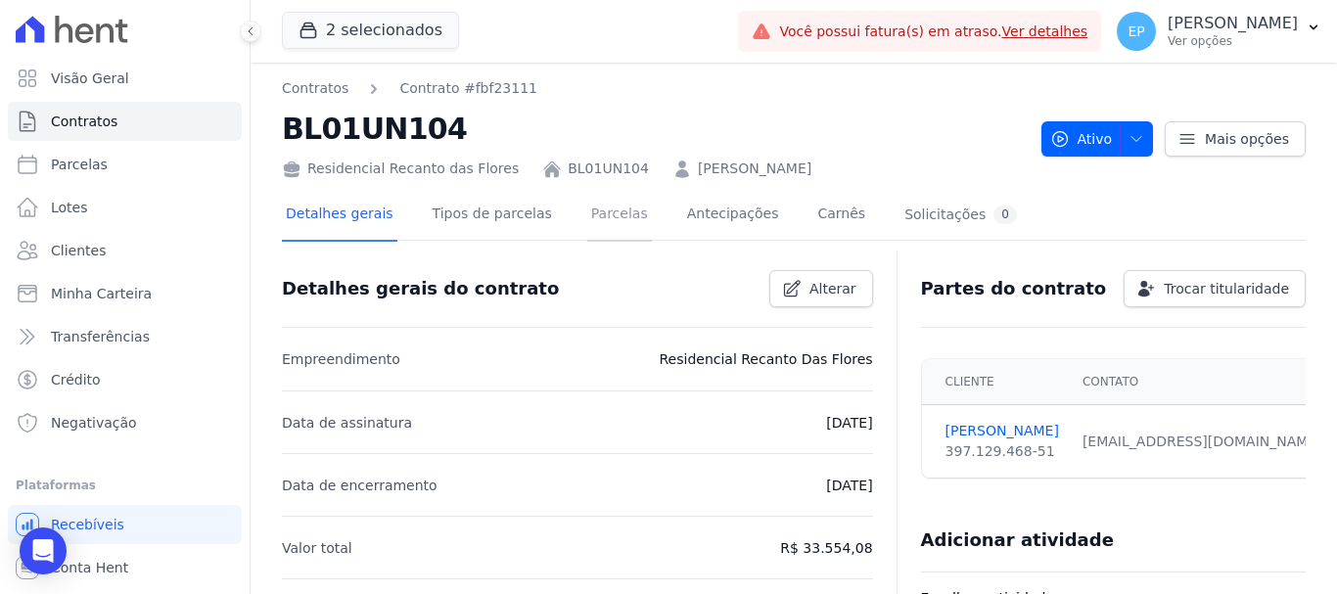
click at [591, 213] on link "Parcelas" at bounding box center [619, 216] width 65 height 52
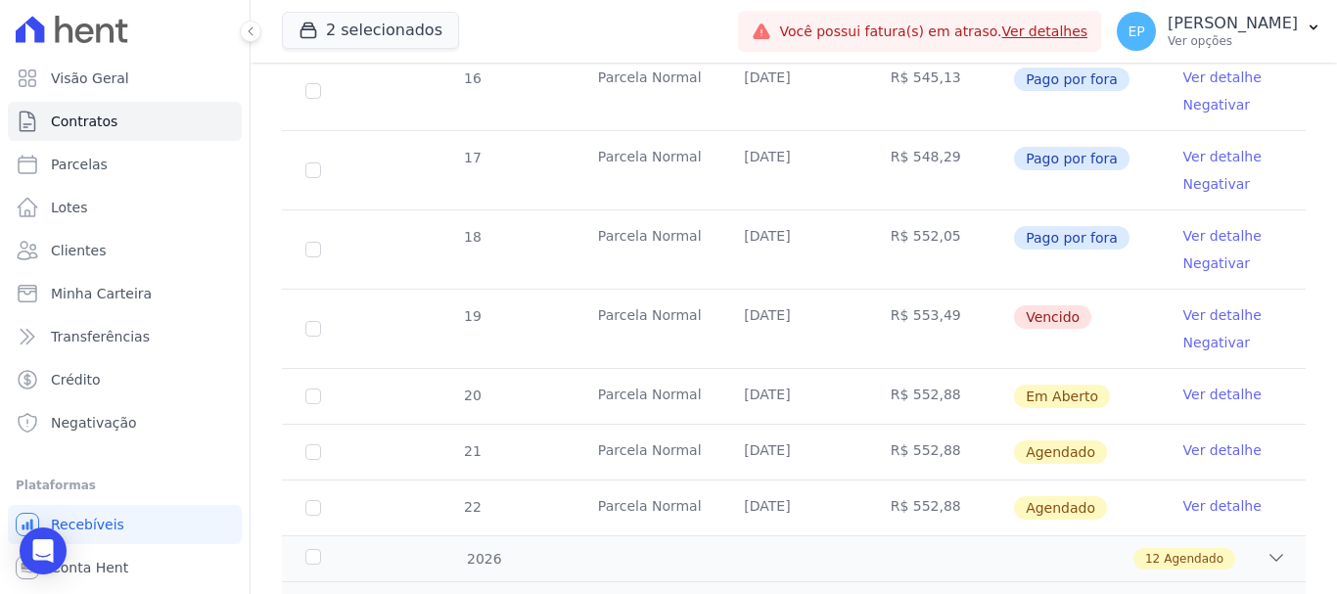
scroll to position [979, 0]
click at [1183, 304] on link "Ver detalhe" at bounding box center [1222, 314] width 78 height 20
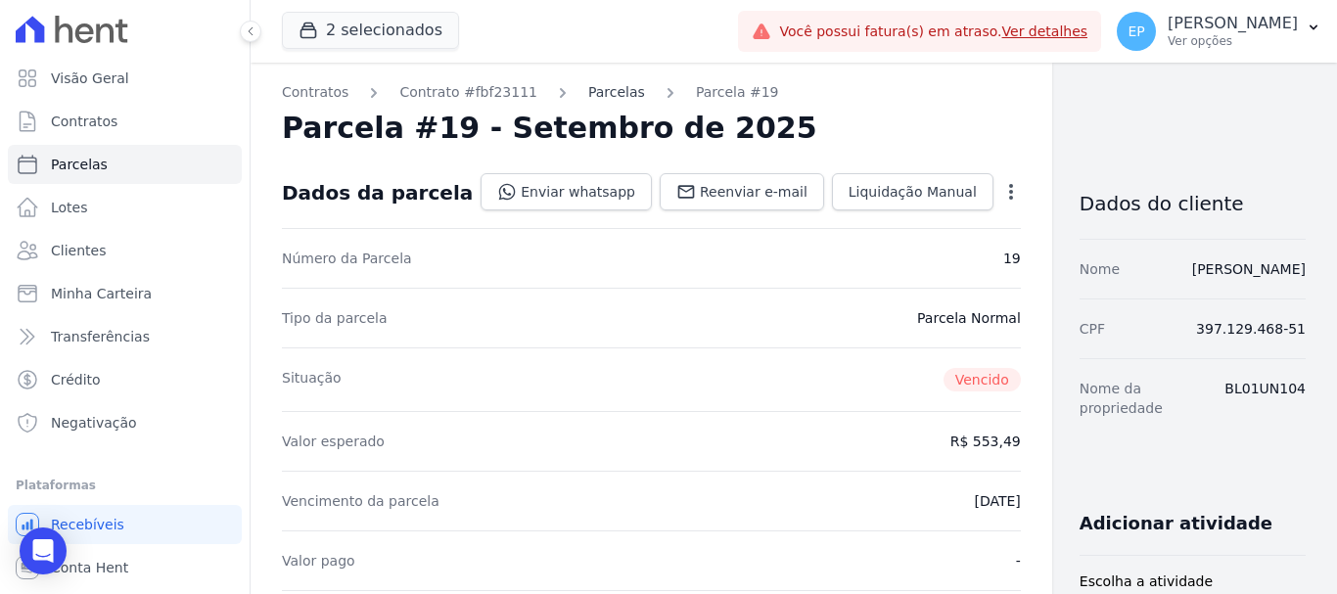
click at [588, 90] on link "Parcelas" at bounding box center [616, 92] width 57 height 21
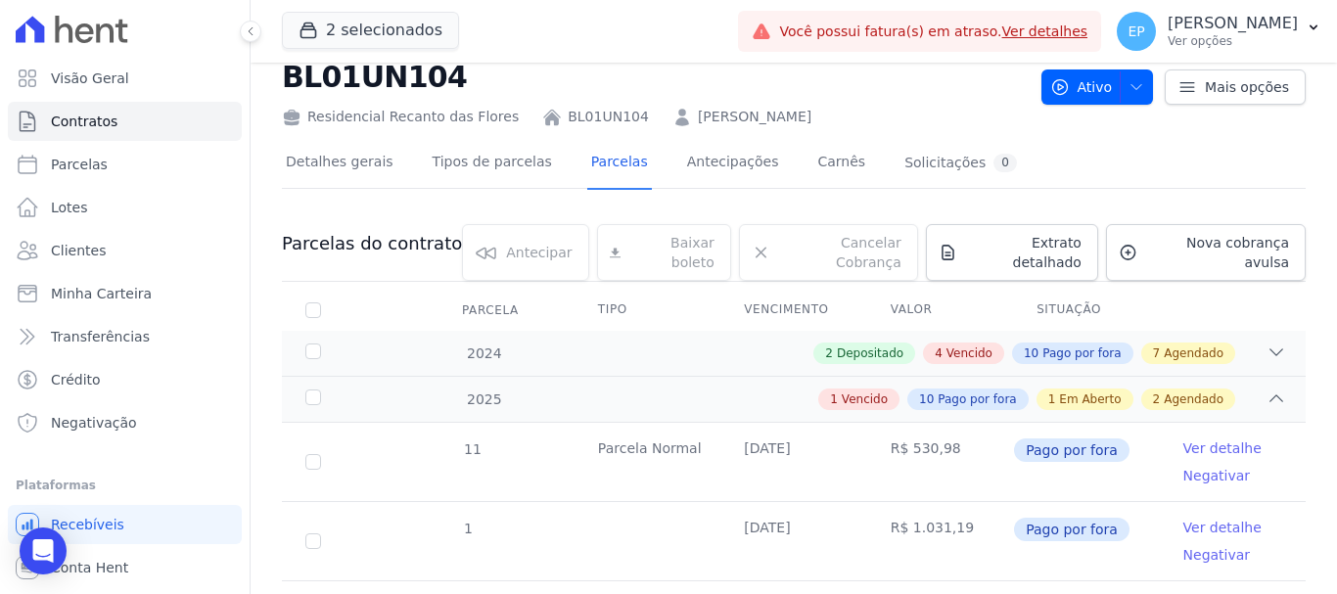
scroll to position [98, 0]
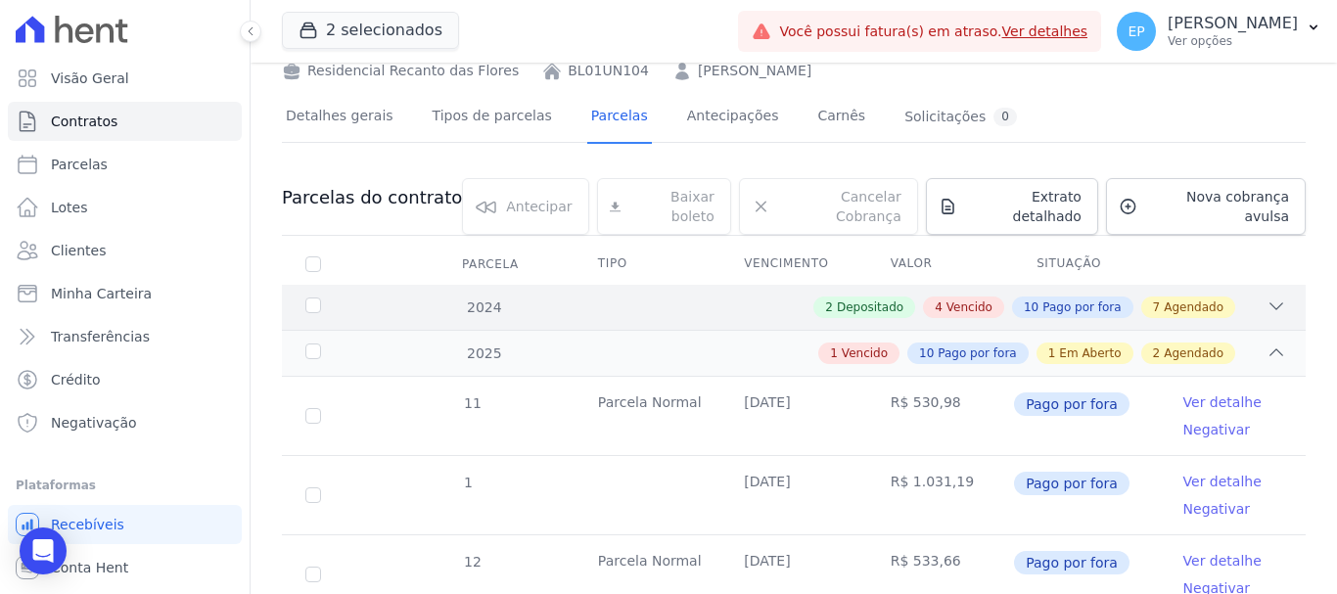
click at [952, 299] on span "Vencido" at bounding box center [969, 308] width 46 height 18
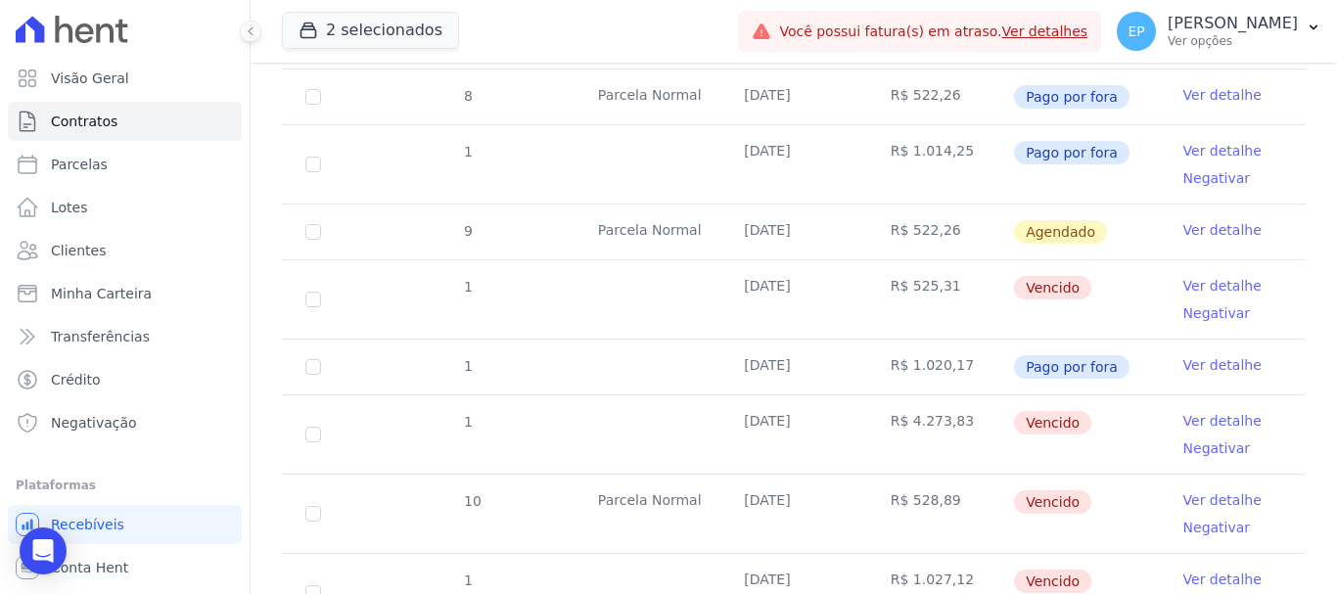
scroll to position [1370, 0]
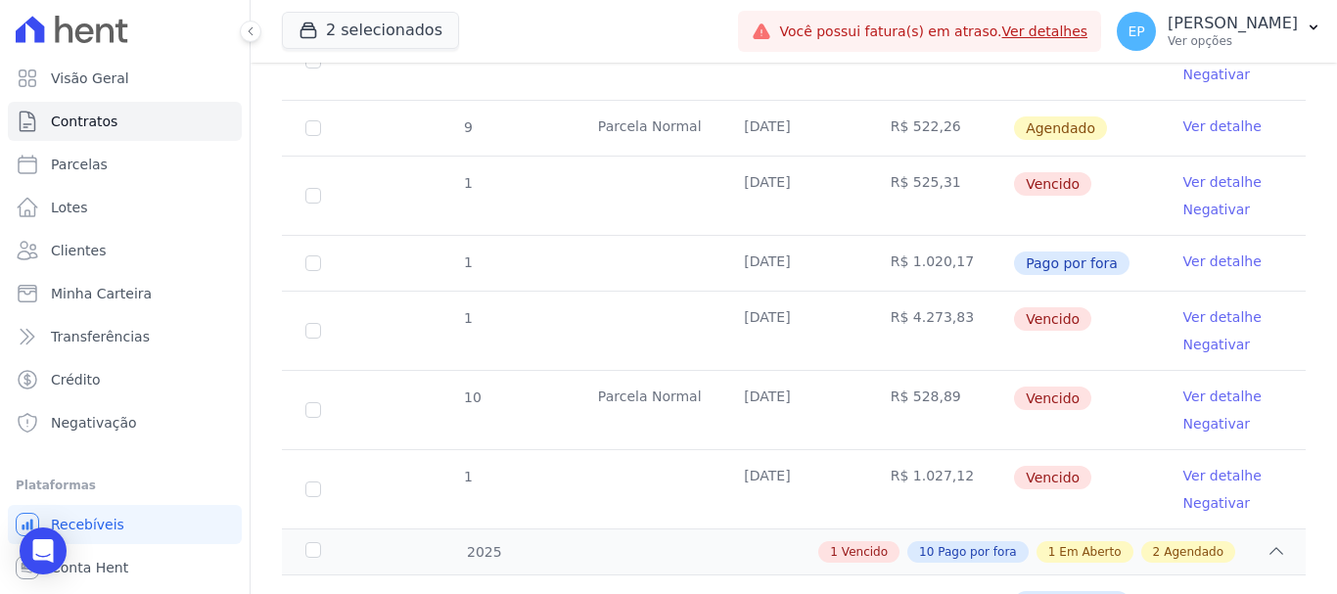
click at [1224, 172] on link "Ver detalhe" at bounding box center [1222, 182] width 78 height 20
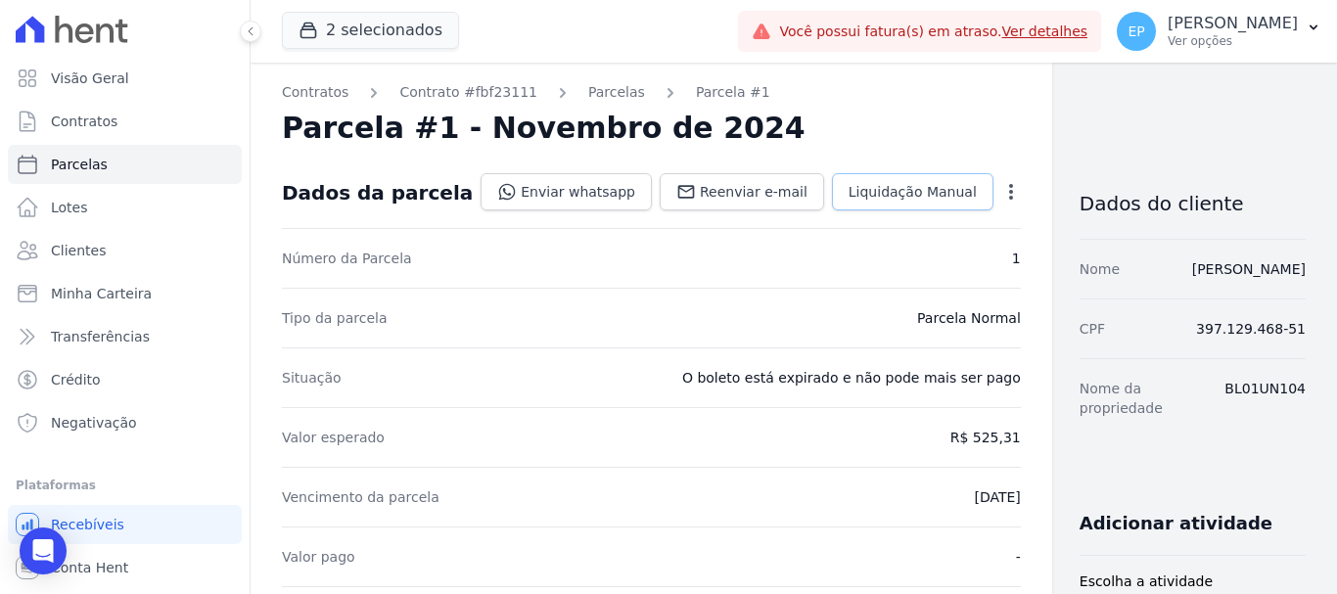
click at [849, 190] on span "Liquidação Manual" at bounding box center [913, 192] width 128 height 20
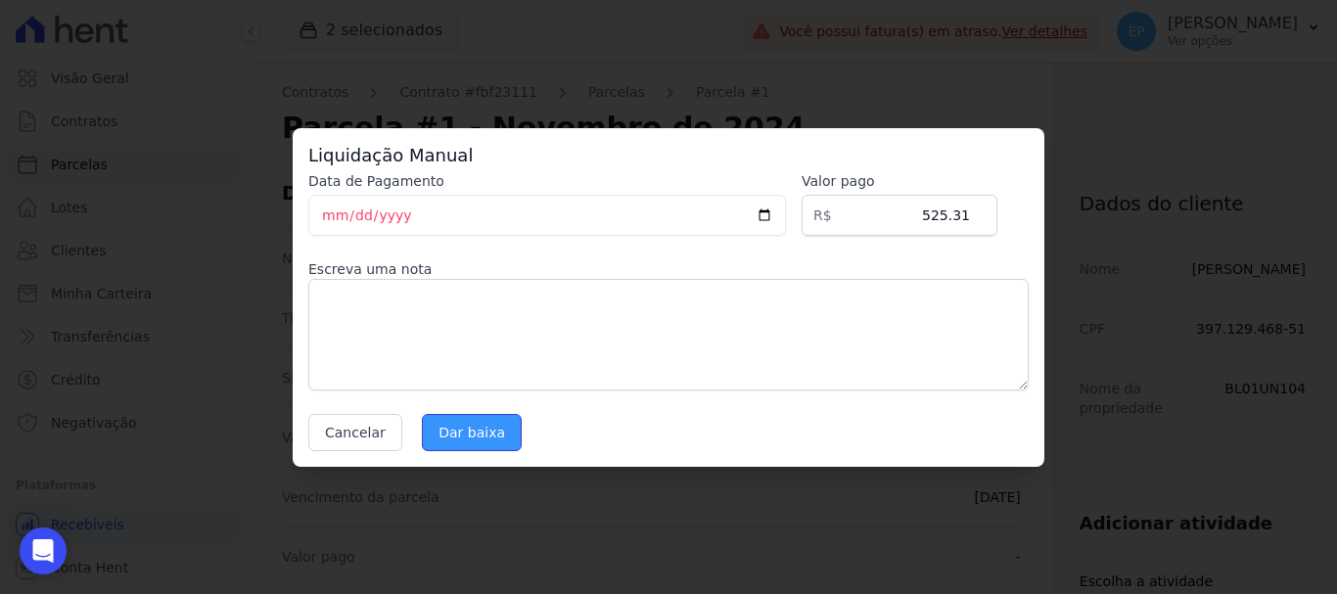
click at [481, 442] on input "Dar baixa" at bounding box center [472, 432] width 100 height 37
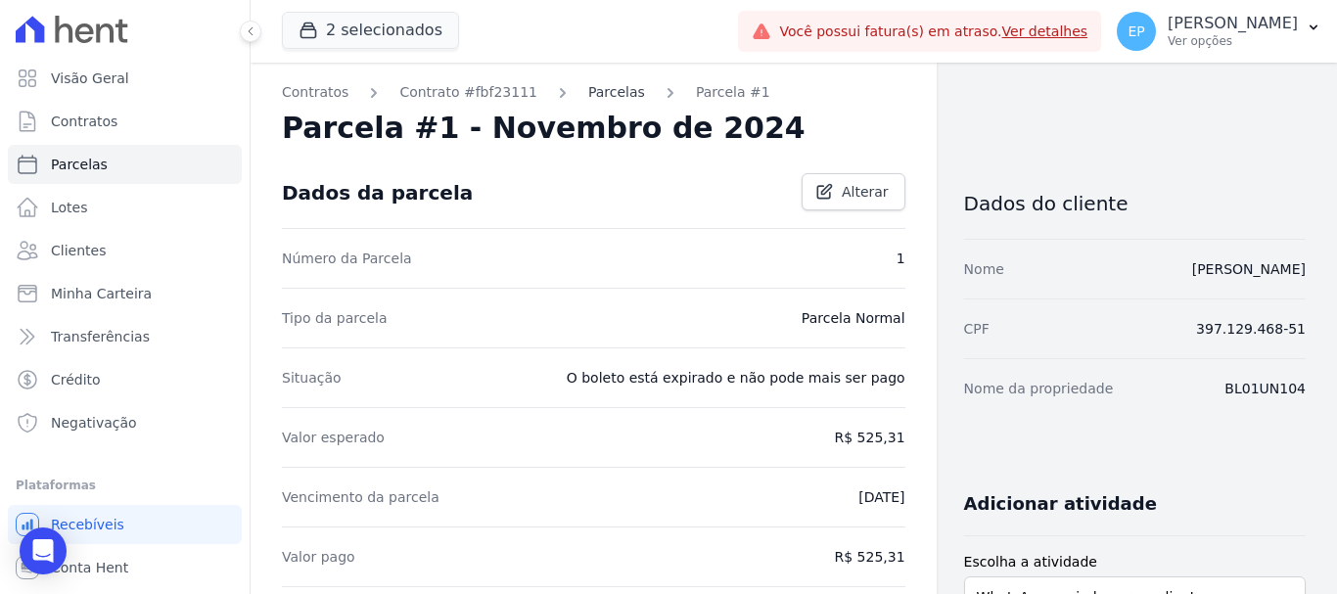
click at [592, 92] on link "Parcelas" at bounding box center [616, 92] width 57 height 21
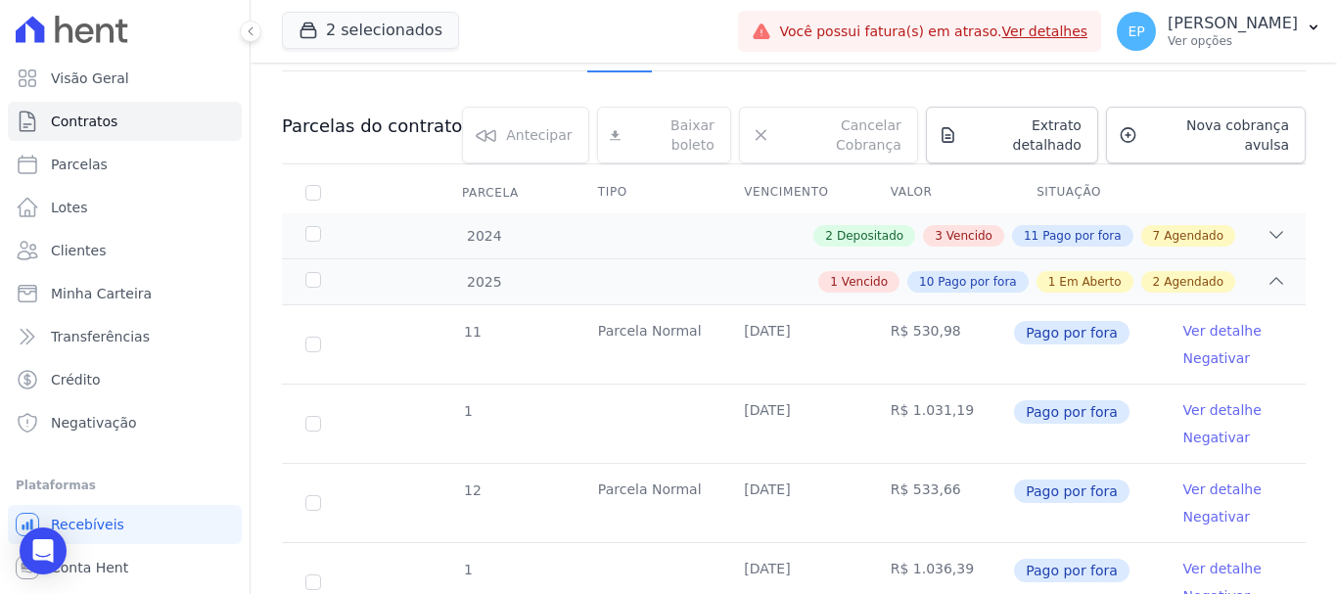
scroll to position [196, 0]
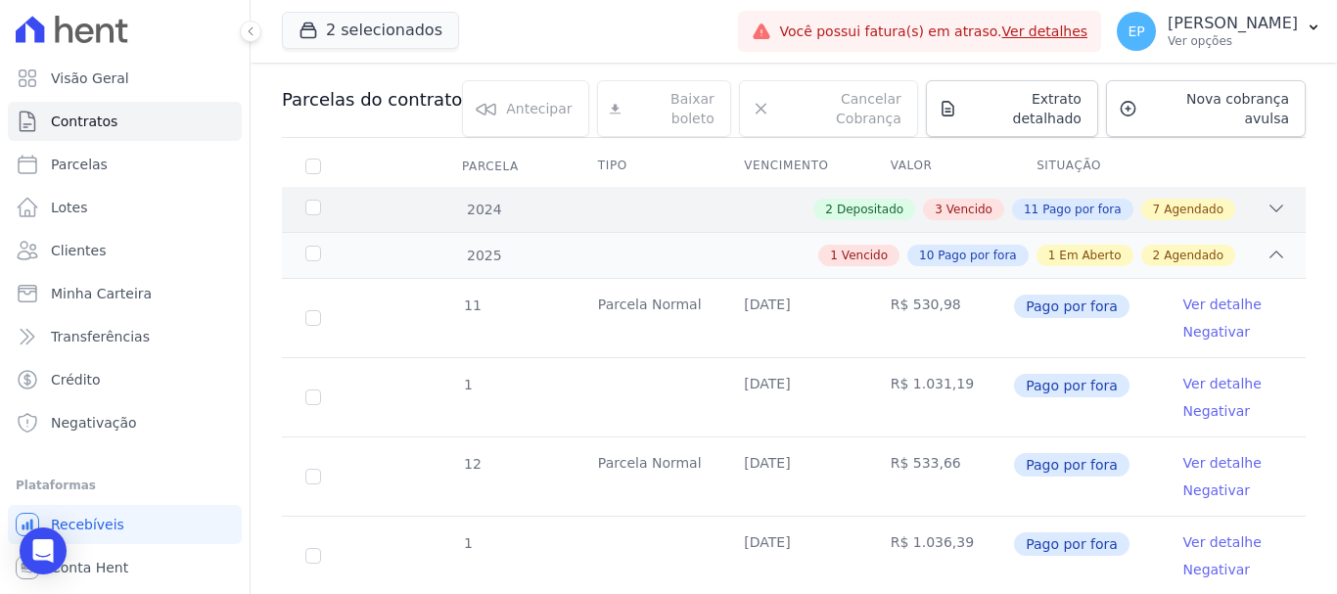
click at [964, 201] on span "Vencido" at bounding box center [969, 210] width 46 height 18
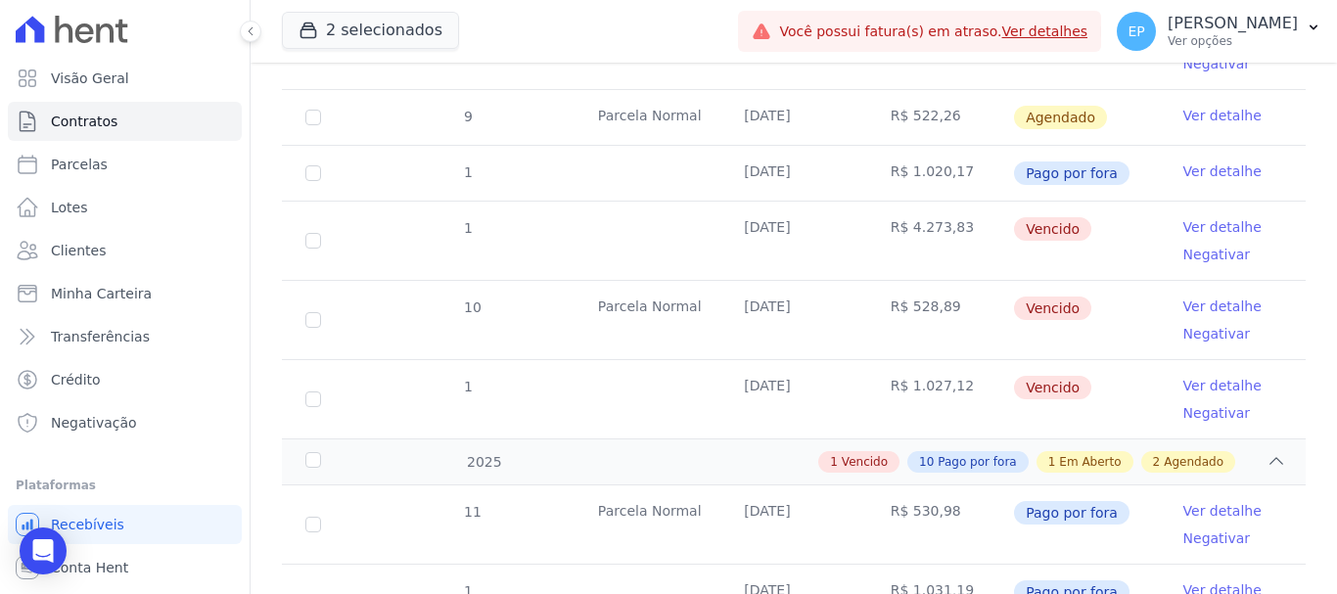
scroll to position [1468, 0]
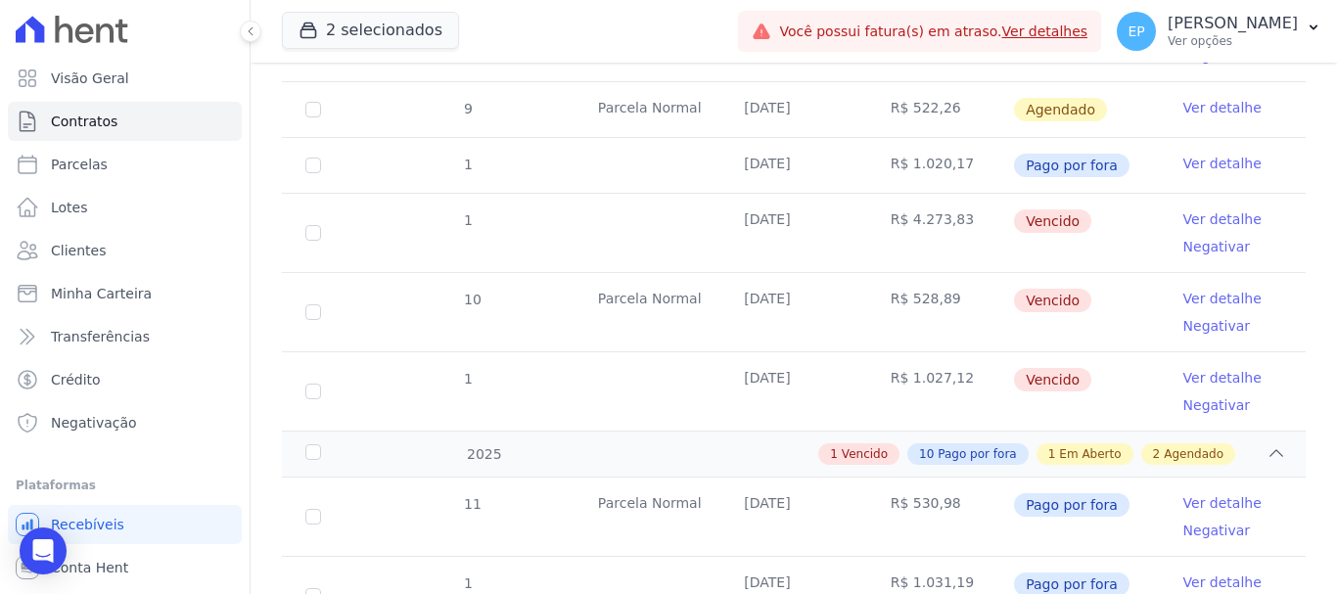
click at [1210, 289] on link "Ver detalhe" at bounding box center [1222, 299] width 78 height 20
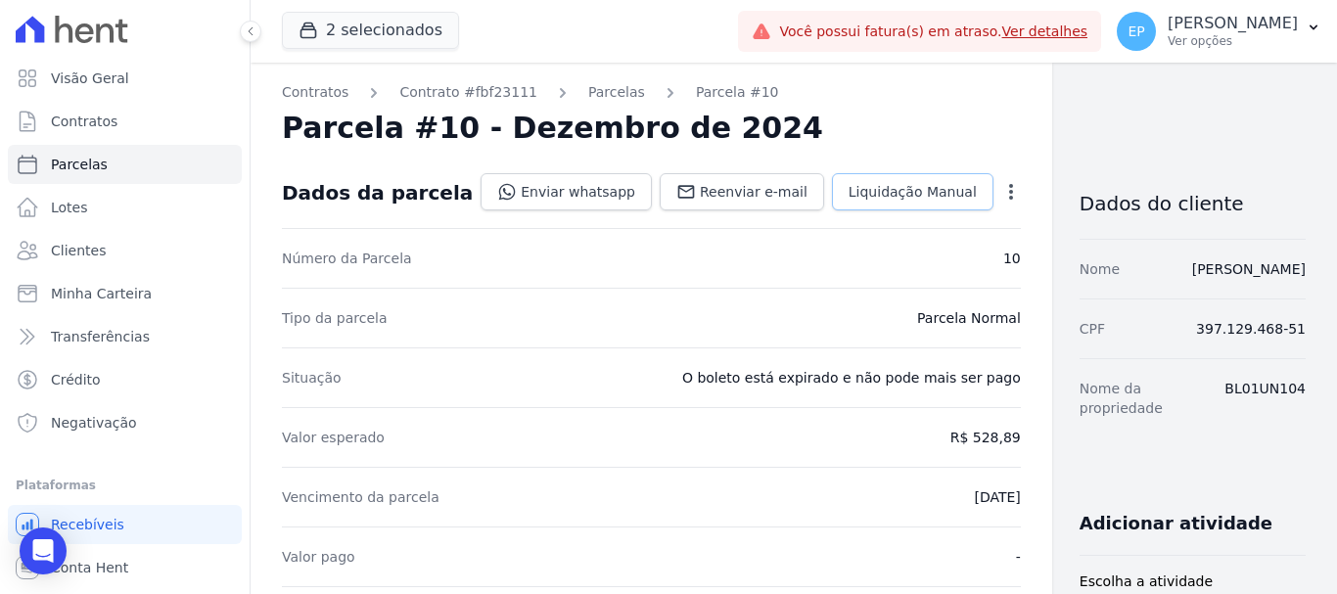
click at [849, 187] on span "Liquidação Manual" at bounding box center [913, 192] width 128 height 20
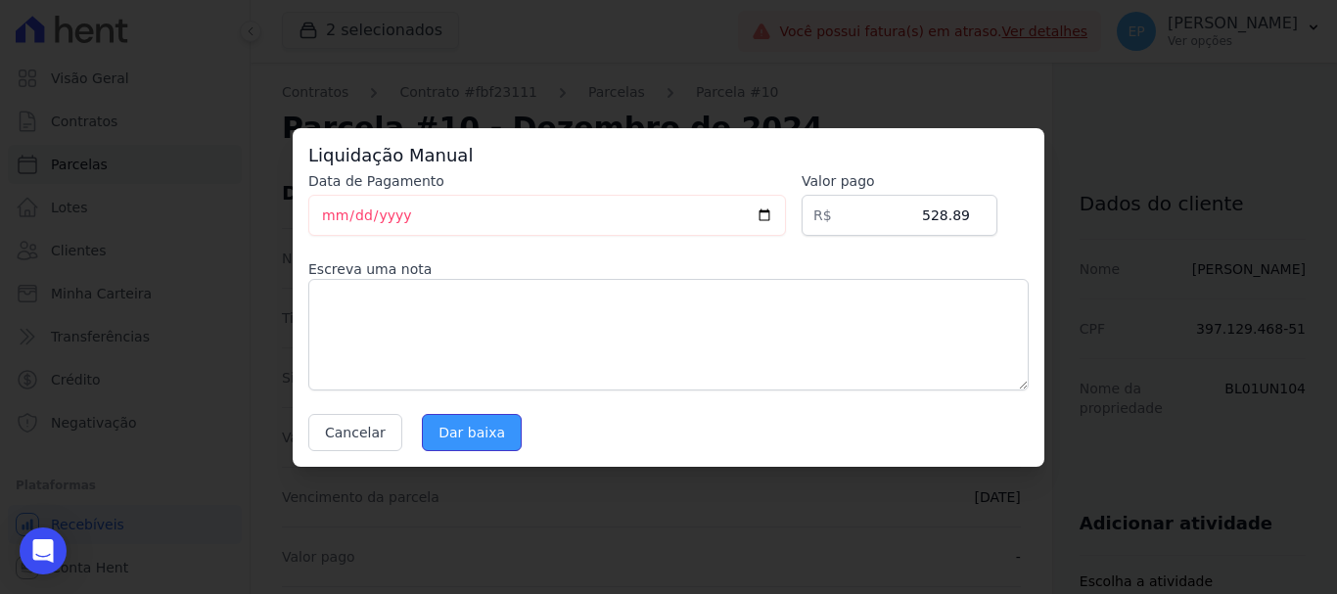
click at [449, 437] on input "Dar baixa" at bounding box center [472, 432] width 100 height 37
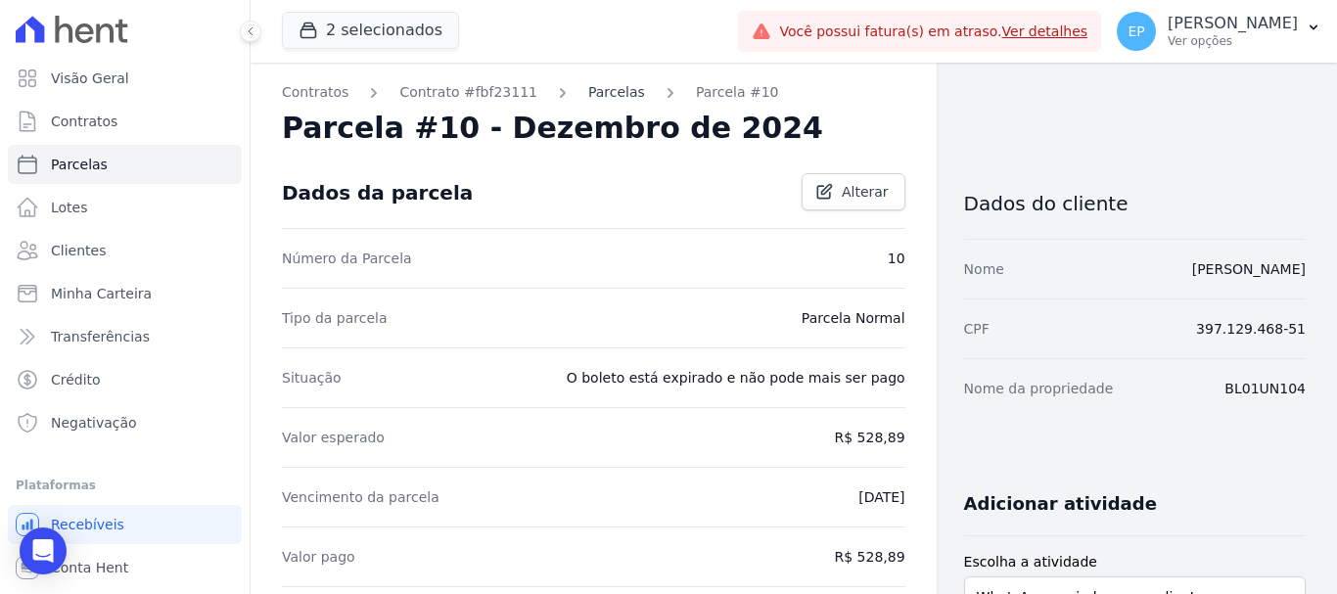
click at [588, 91] on link "Parcelas" at bounding box center [616, 92] width 57 height 21
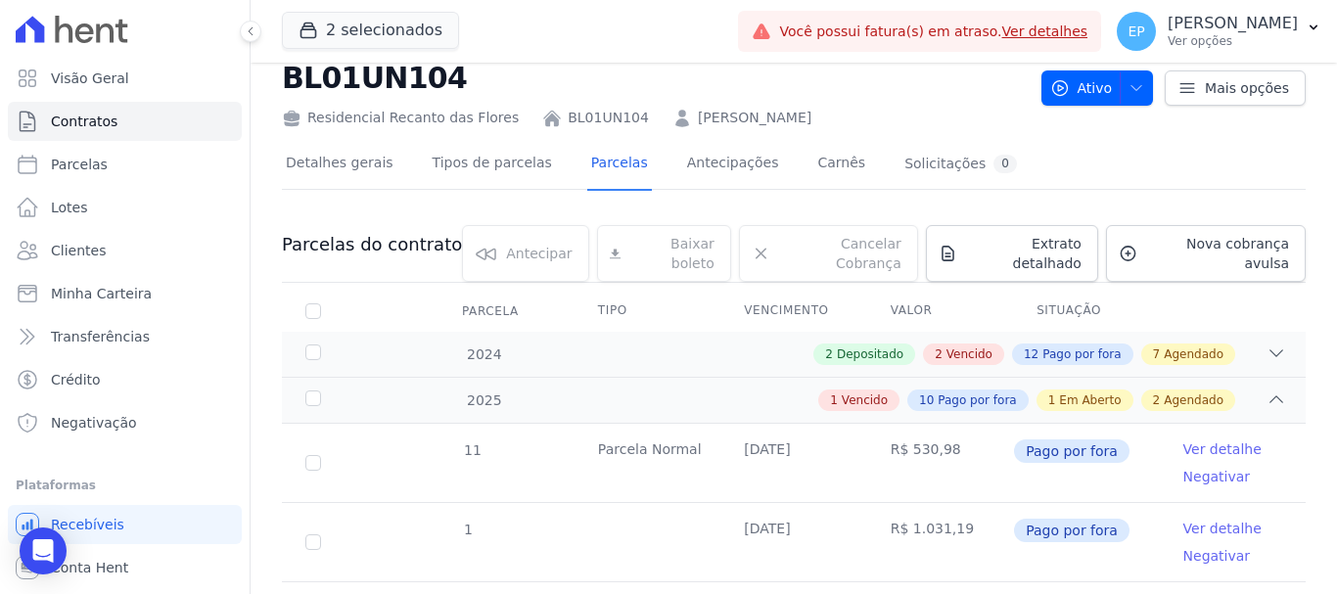
scroll to position [98, 0]
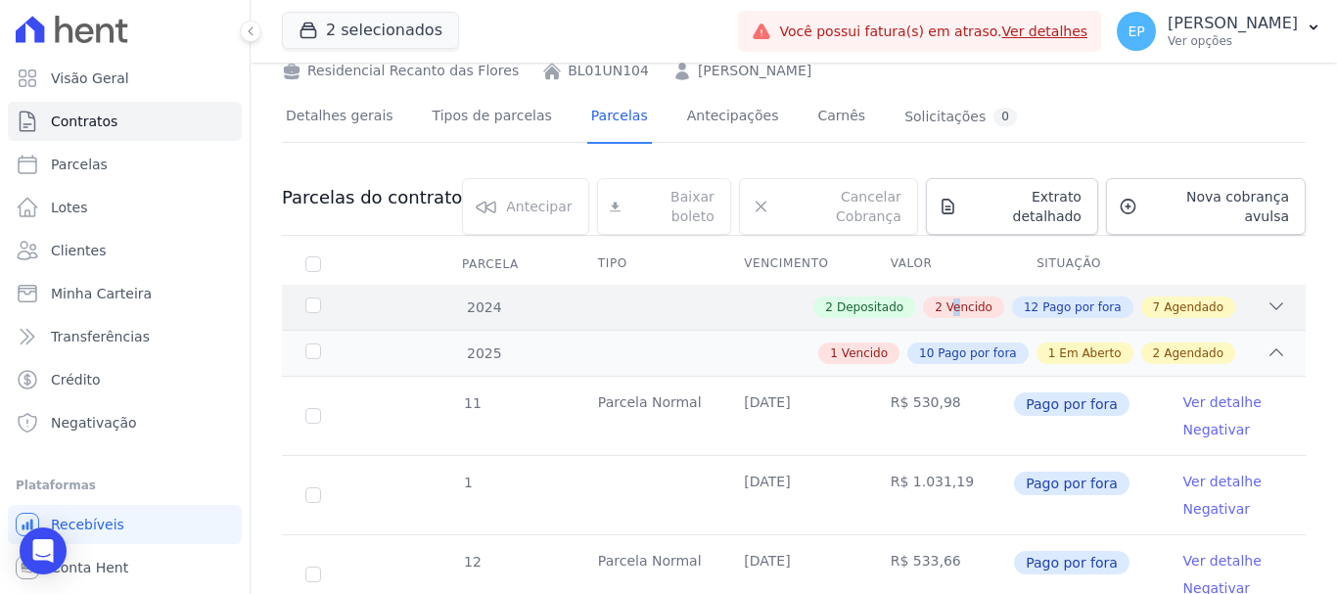
click at [960, 299] on span "Vencido" at bounding box center [969, 308] width 46 height 18
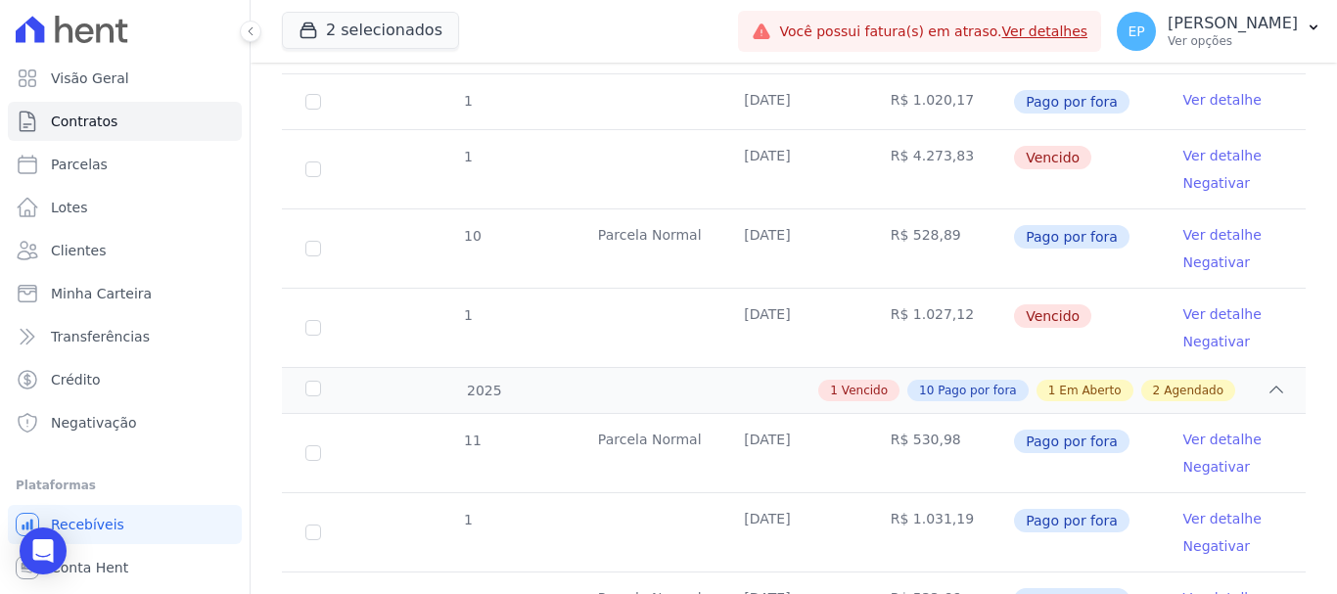
scroll to position [1566, 0]
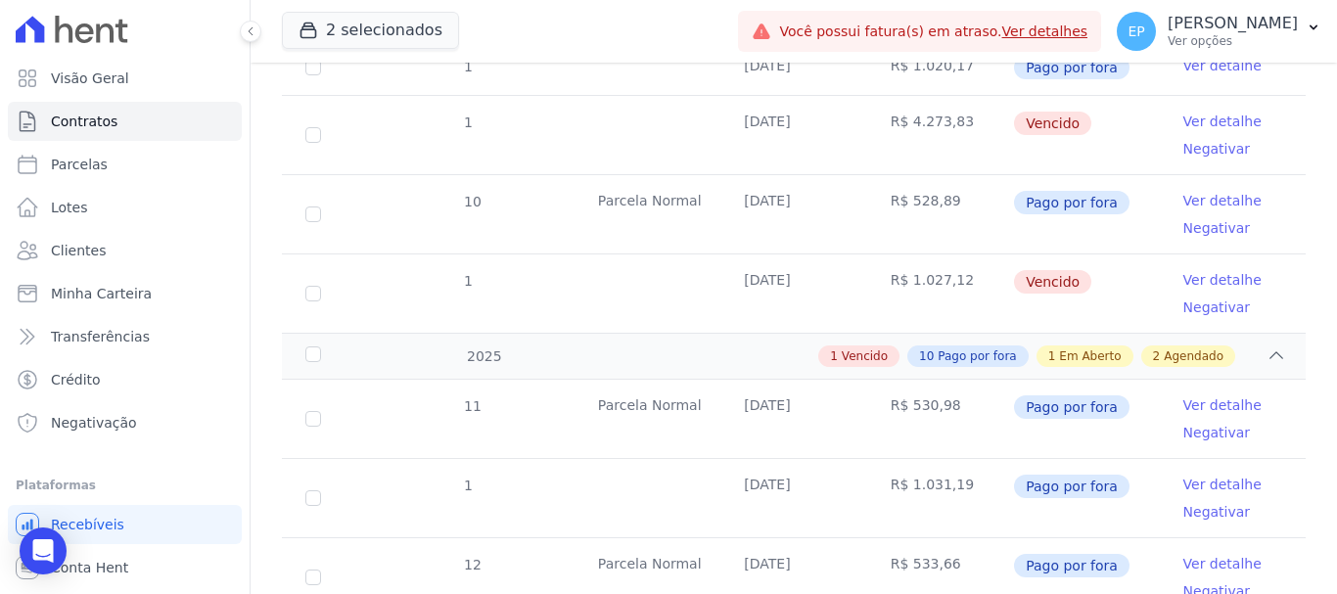
click at [1224, 270] on link "Ver detalhe" at bounding box center [1222, 280] width 78 height 20
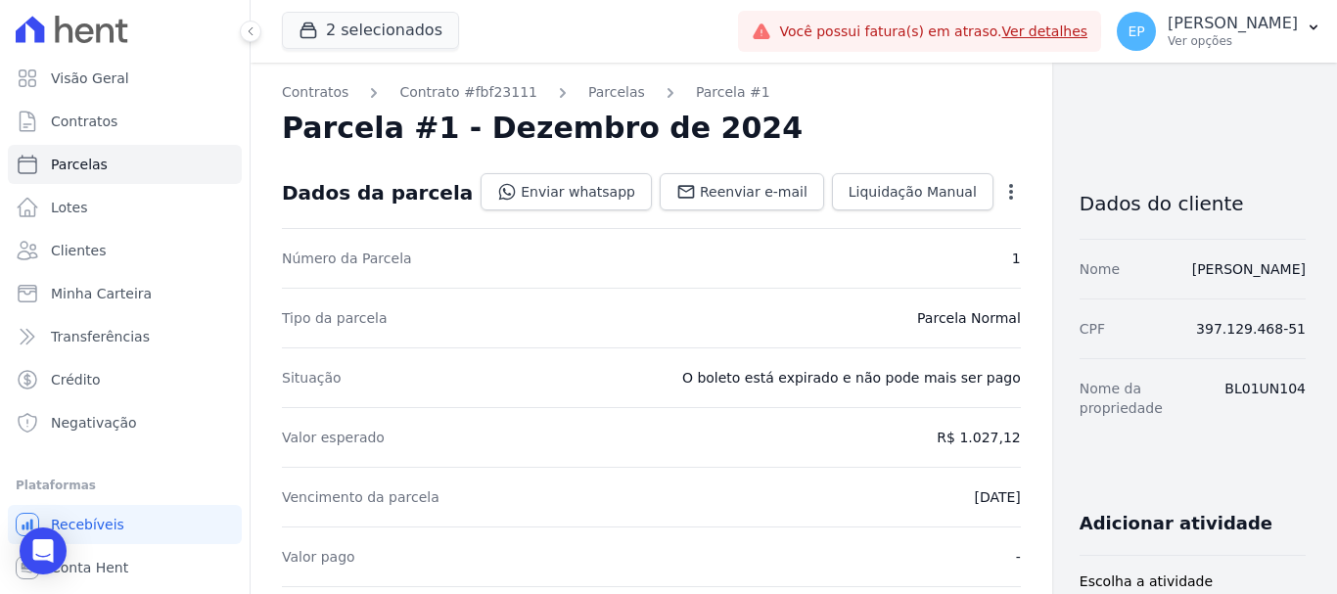
click at [1001, 189] on icon "button" at bounding box center [1011, 192] width 20 height 20
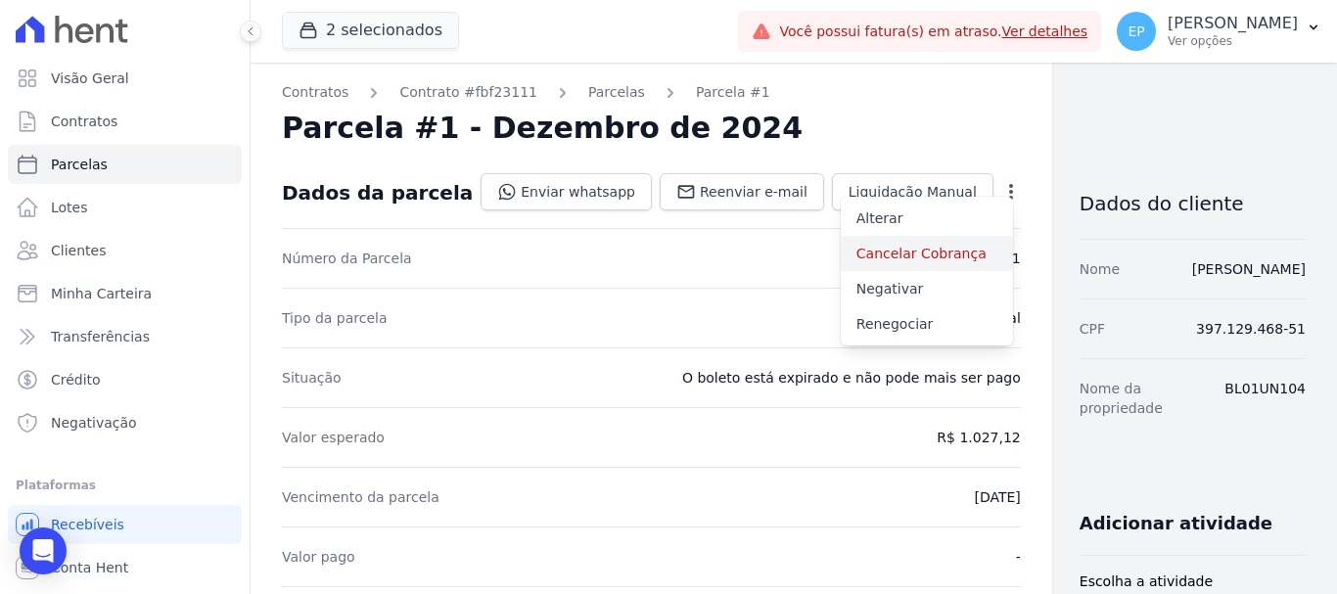
click at [841, 254] on link "Cancelar Cobrança" at bounding box center [927, 253] width 172 height 35
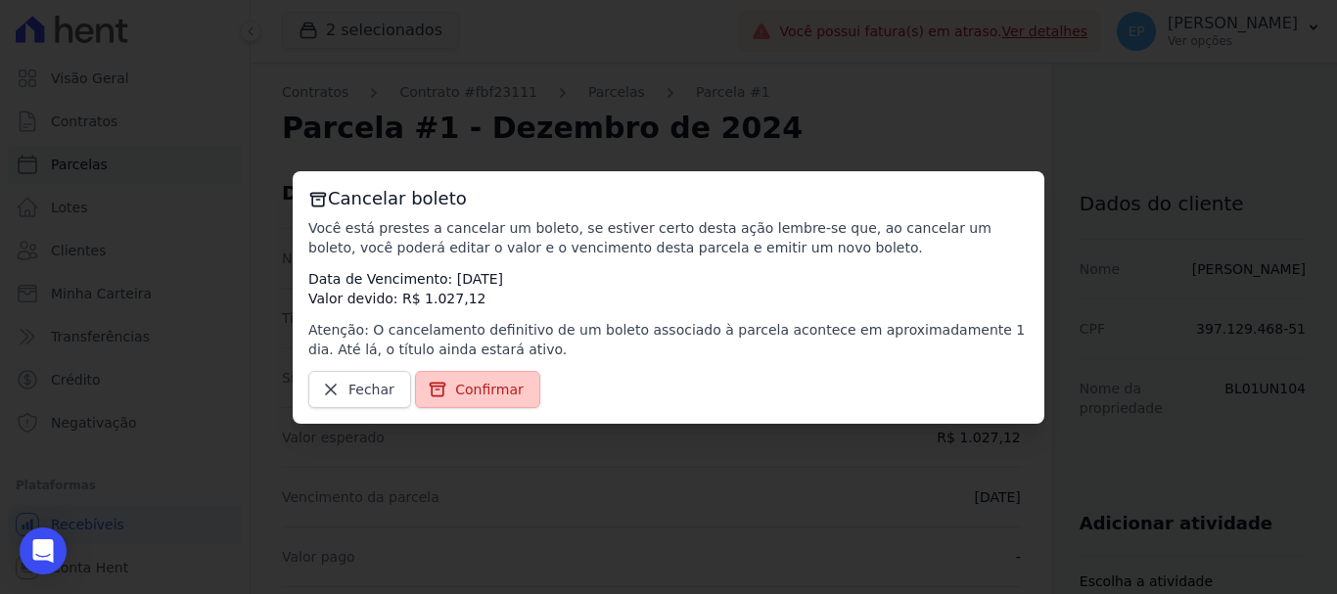
click at [473, 398] on span "Confirmar" at bounding box center [489, 390] width 69 height 20
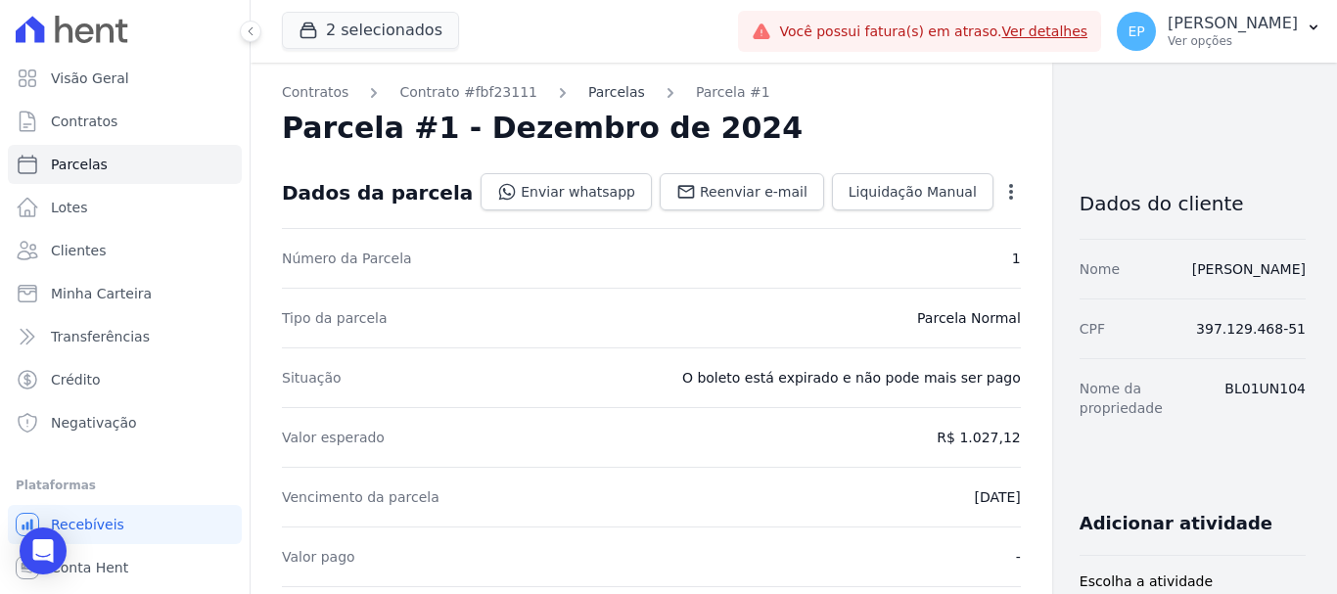
click at [588, 92] on link "Parcelas" at bounding box center [616, 92] width 57 height 21
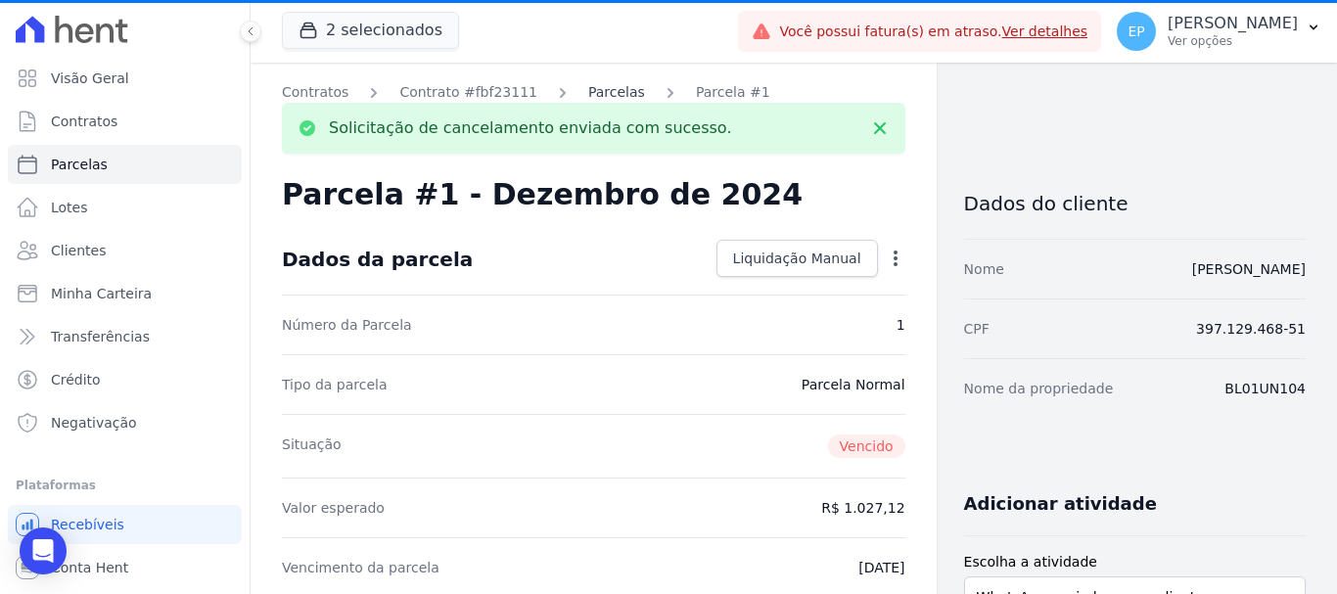
click at [588, 95] on link "Parcelas" at bounding box center [616, 92] width 57 height 21
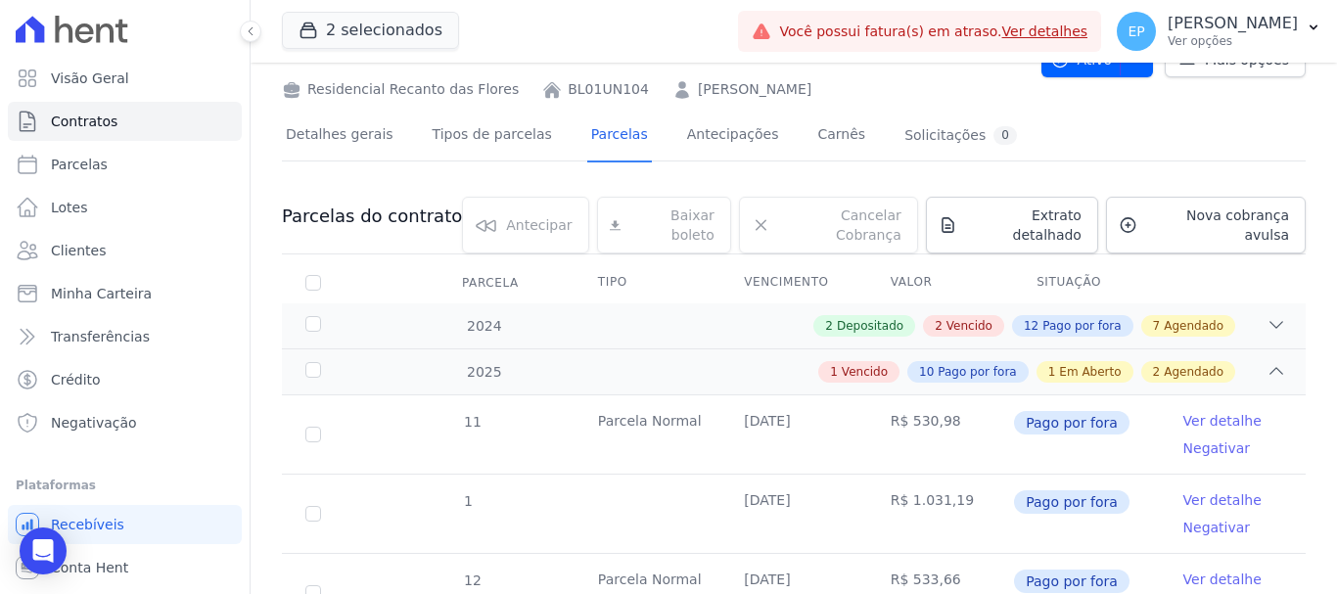
scroll to position [196, 0]
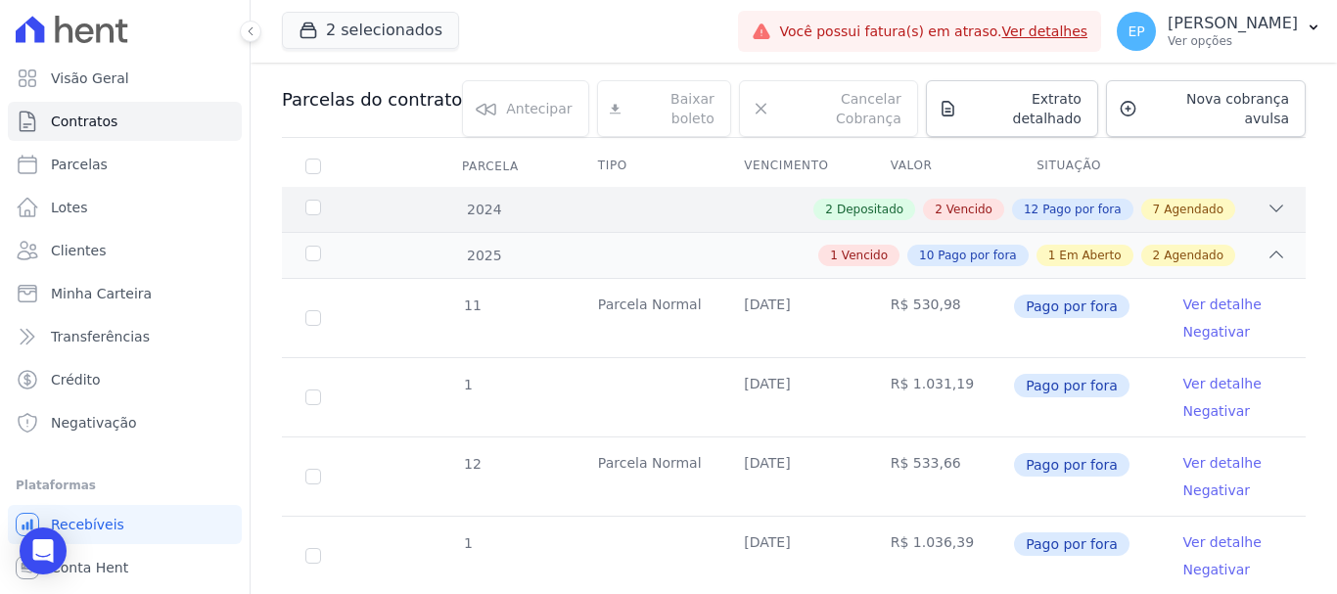
click at [955, 201] on span "Vencido" at bounding box center [969, 210] width 46 height 18
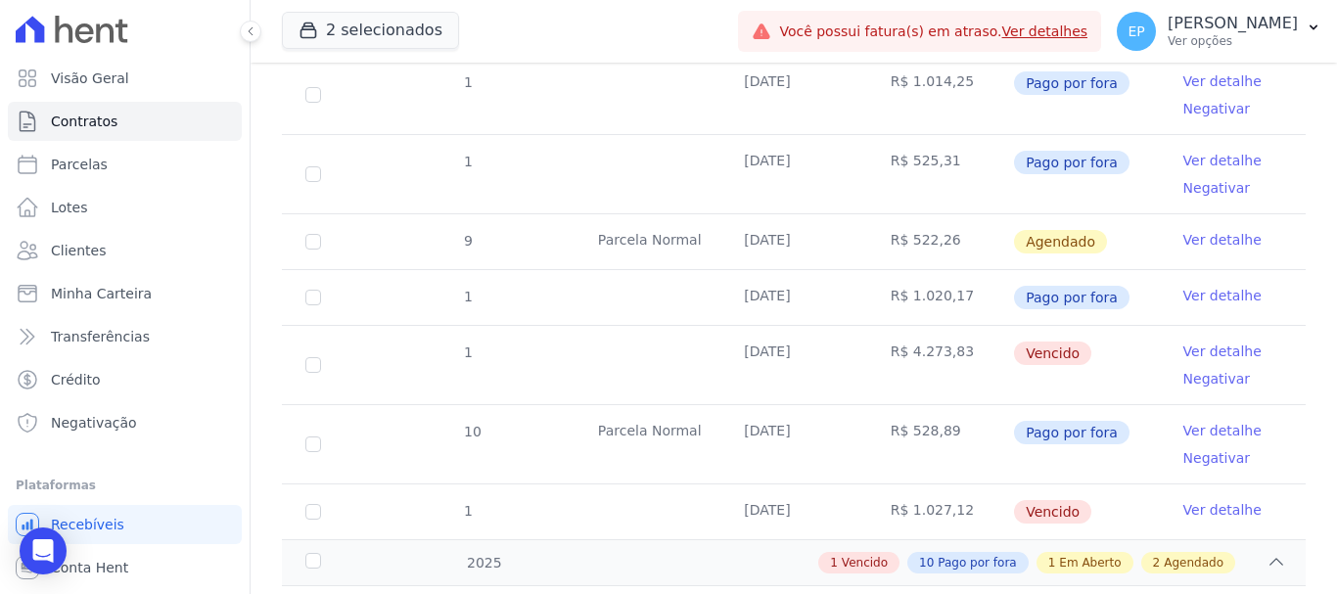
scroll to position [1370, 0]
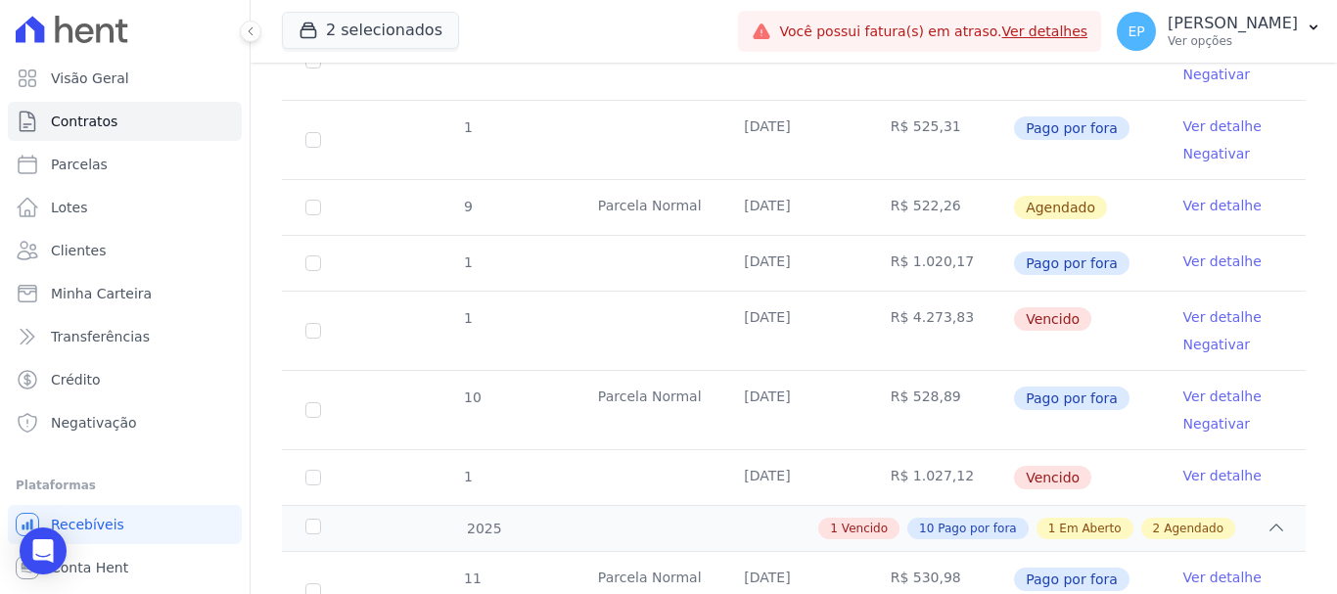
click at [1205, 307] on link "Ver detalhe" at bounding box center [1222, 317] width 78 height 20
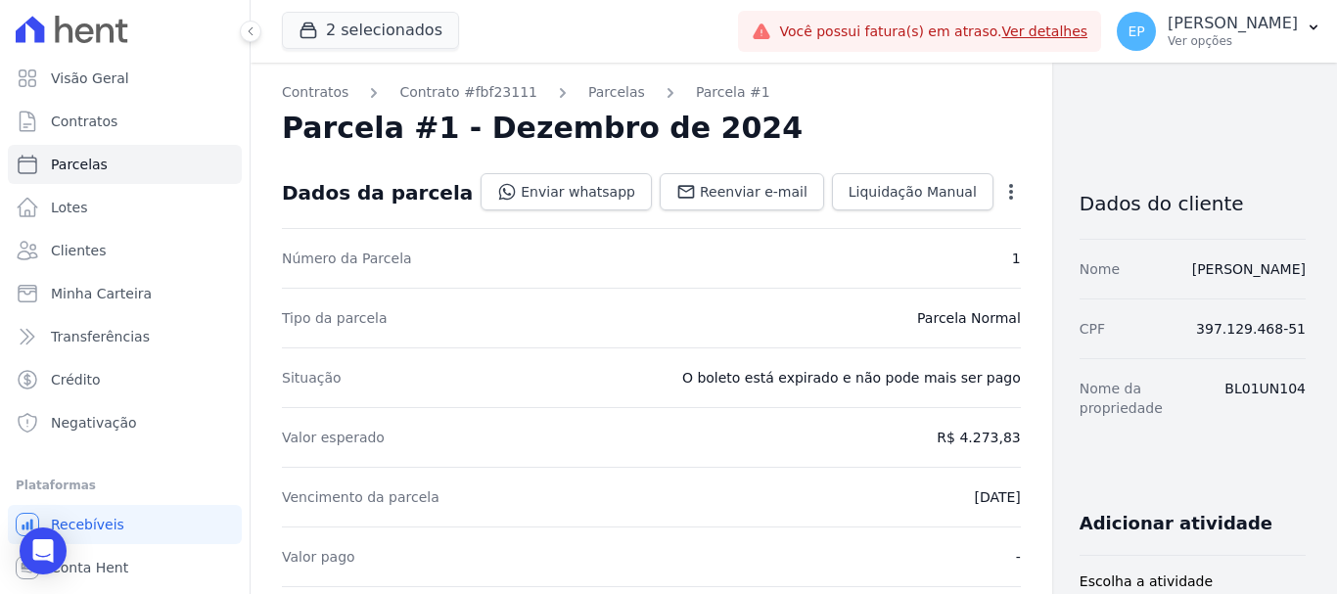
click at [993, 187] on div "Open options Alterar Cancelar Cobrança Cancelar boleto Você está prestes a canc…" at bounding box center [1006, 193] width 27 height 33
click at [1001, 190] on icon "button" at bounding box center [1011, 192] width 20 height 20
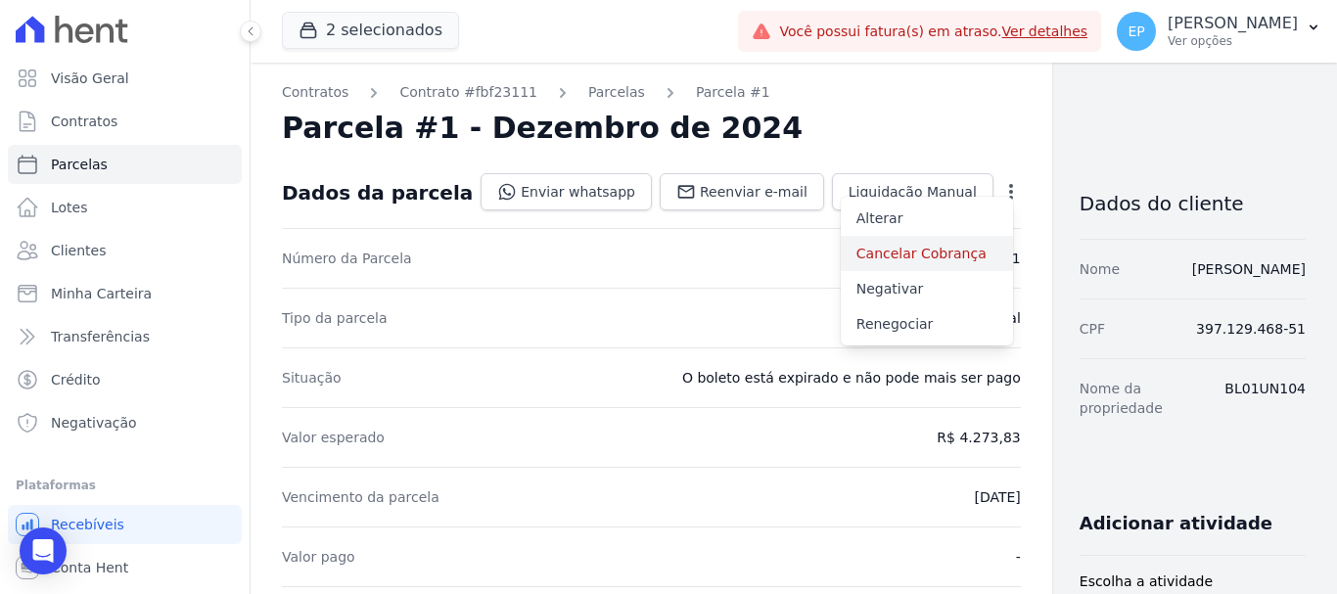
click at [845, 259] on link "Cancelar Cobrança" at bounding box center [927, 253] width 172 height 35
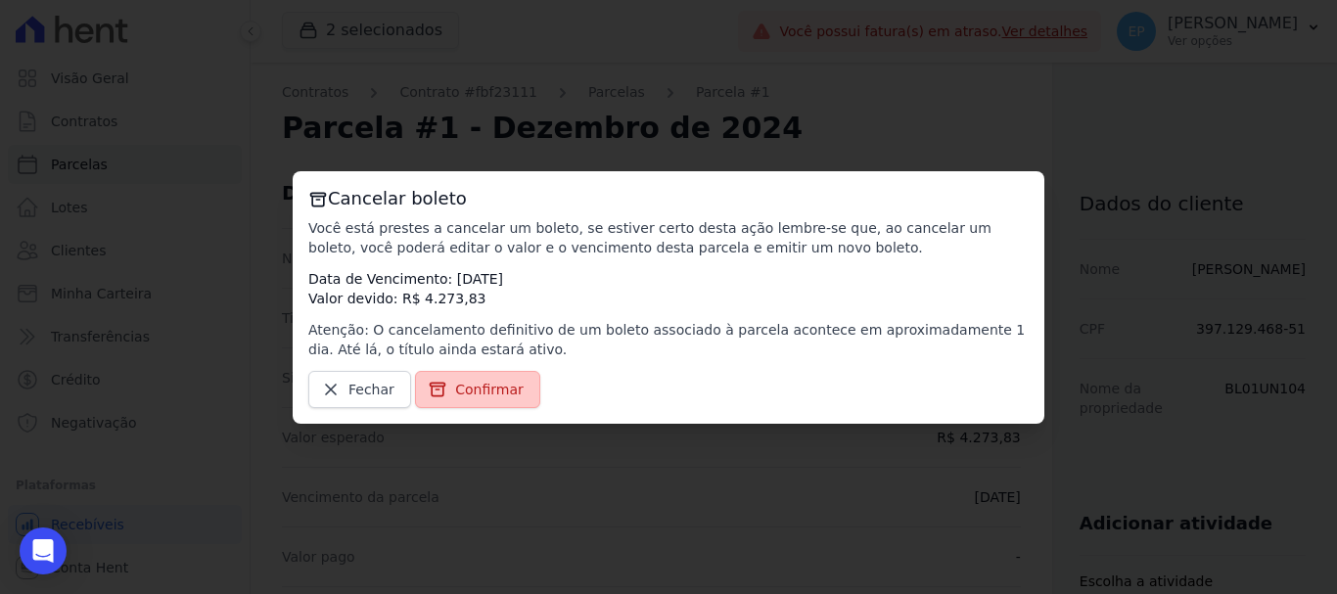
click at [493, 387] on span "Confirmar" at bounding box center [489, 390] width 69 height 20
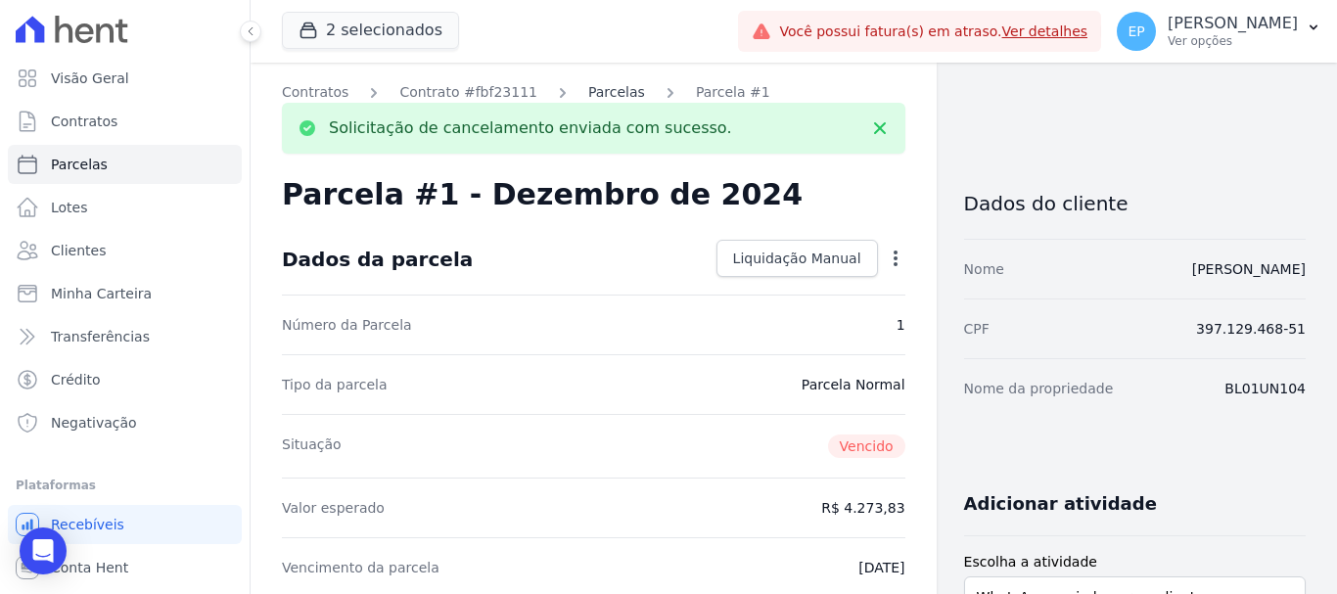
click at [591, 96] on link "Parcelas" at bounding box center [616, 92] width 57 height 21
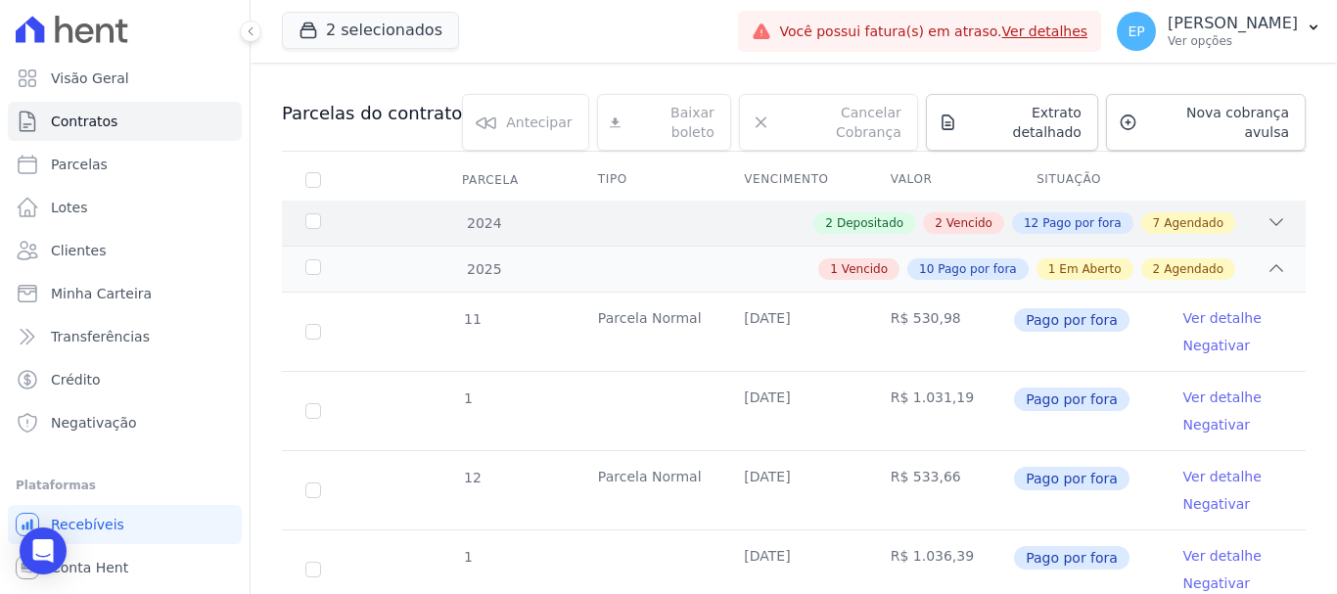
scroll to position [196, 0]
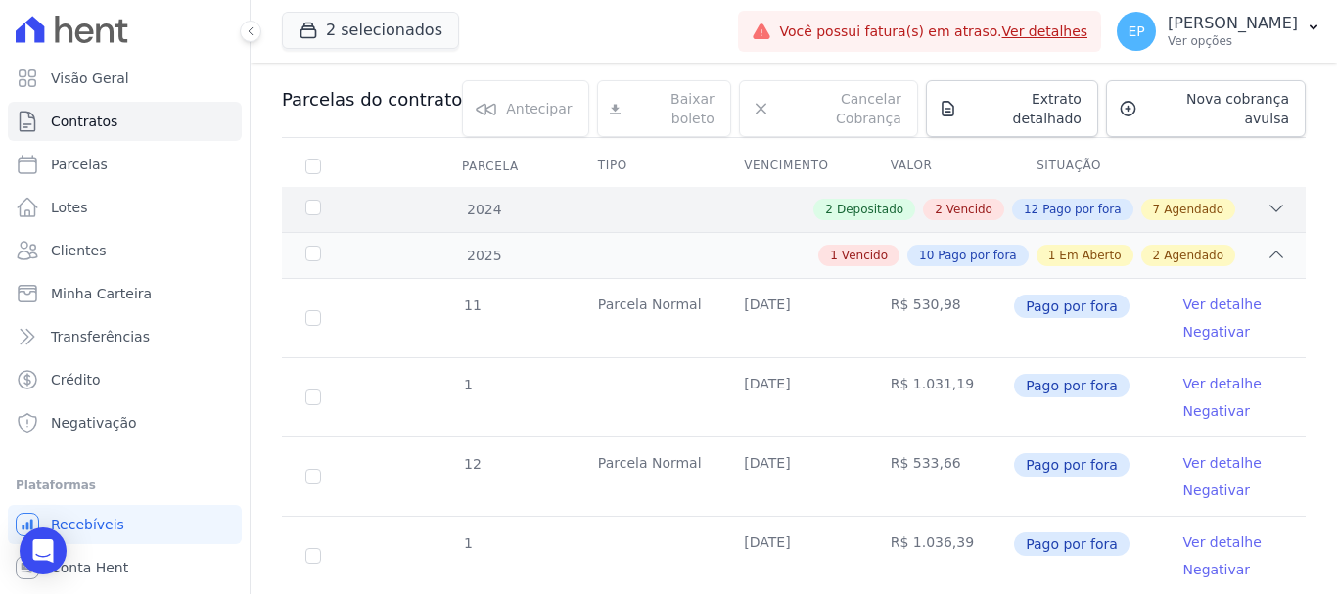
click at [962, 201] on span "Vencido" at bounding box center [969, 210] width 46 height 18
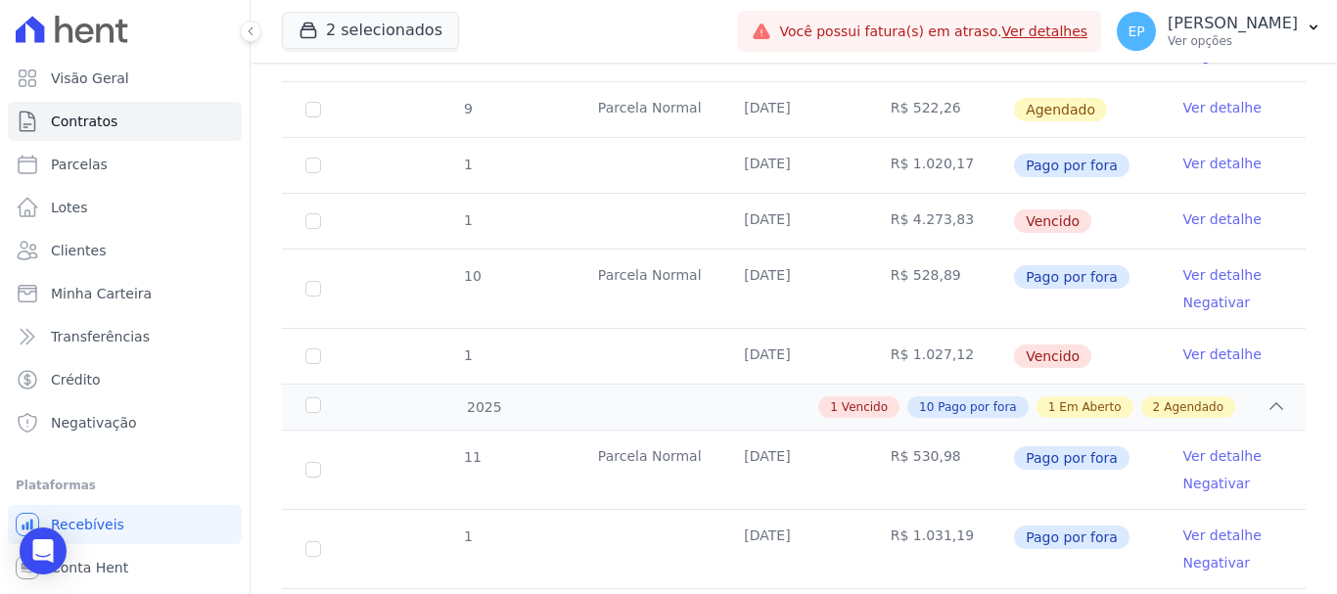
scroll to position [1566, 0]
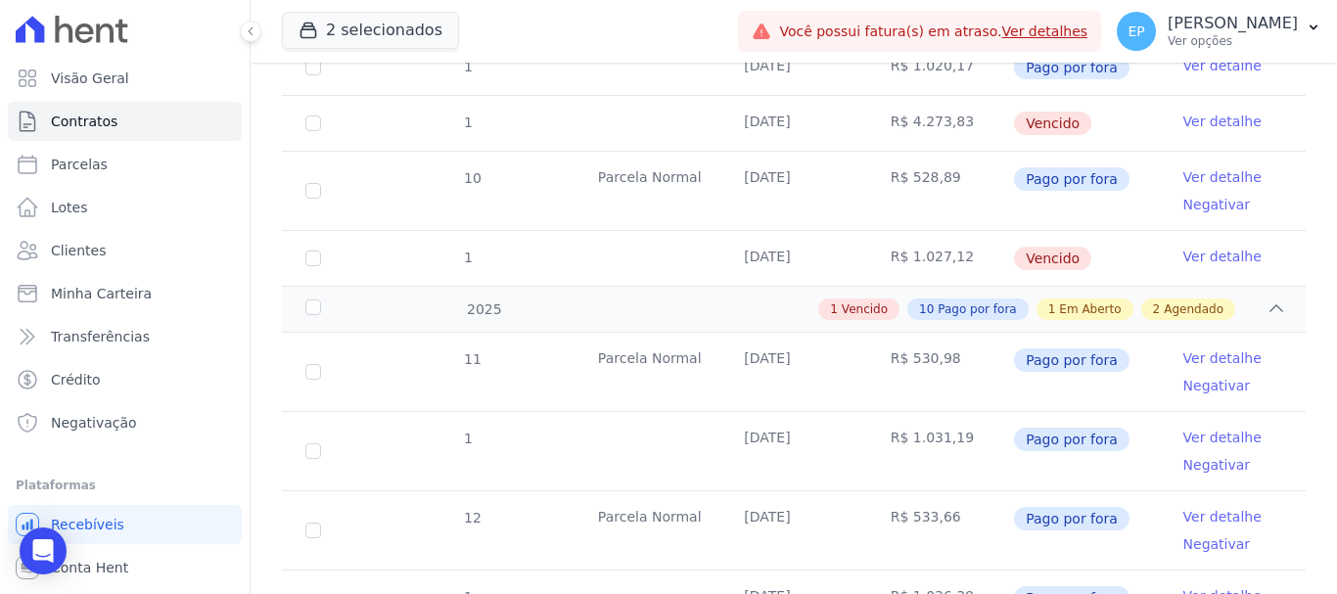
click at [1187, 112] on link "Ver detalhe" at bounding box center [1222, 122] width 78 height 20
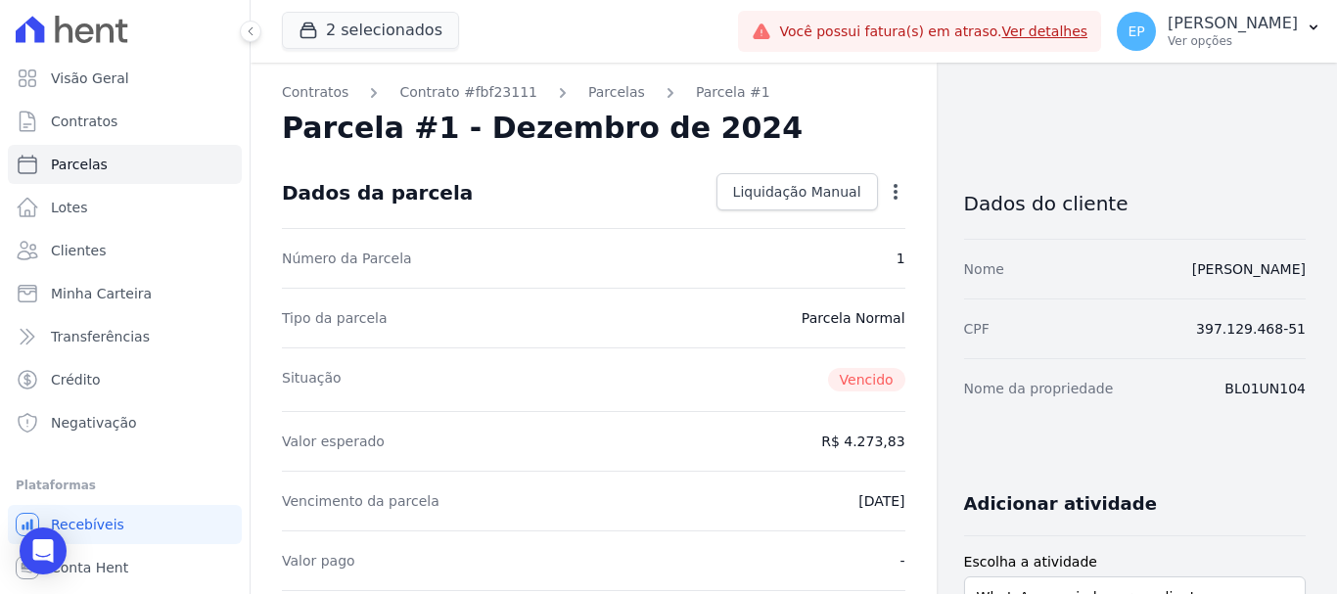
click at [886, 193] on icon "button" at bounding box center [896, 192] width 20 height 20
